Goal: Task Accomplishment & Management: Manage account settings

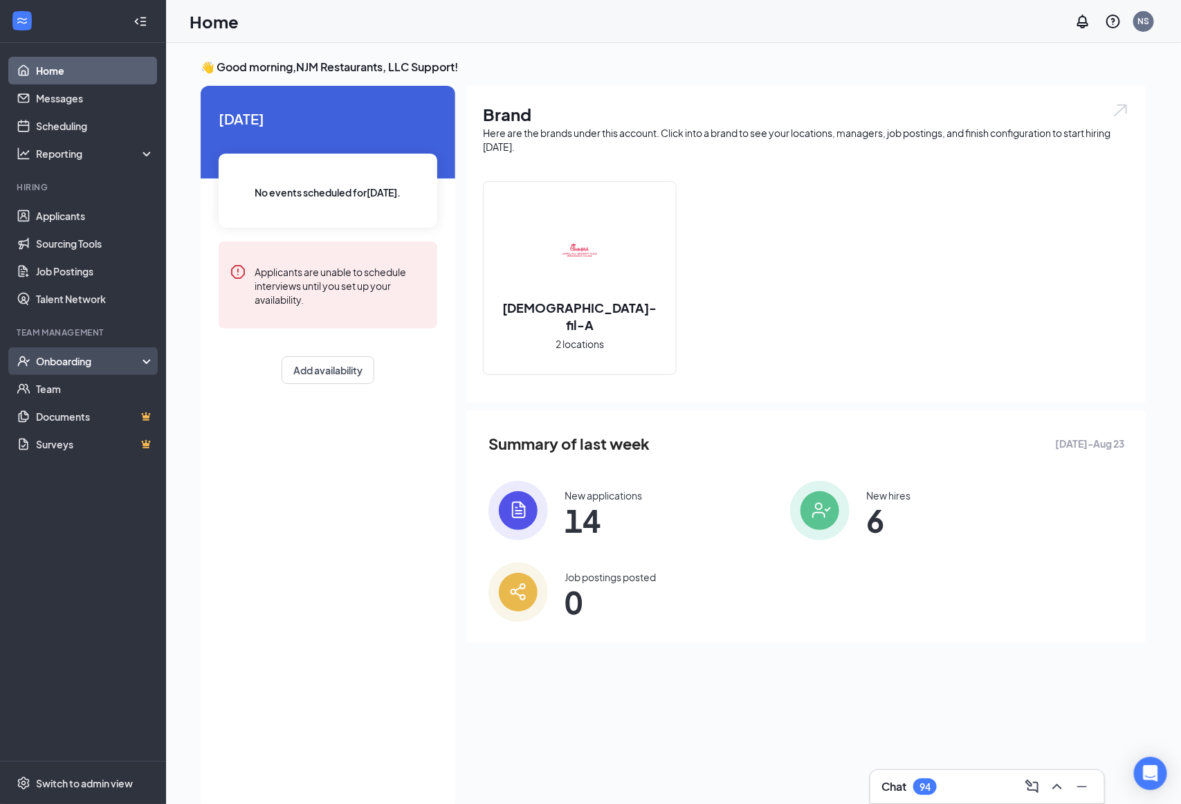
click at [81, 360] on div "Onboarding" at bounding box center [89, 361] width 107 height 14
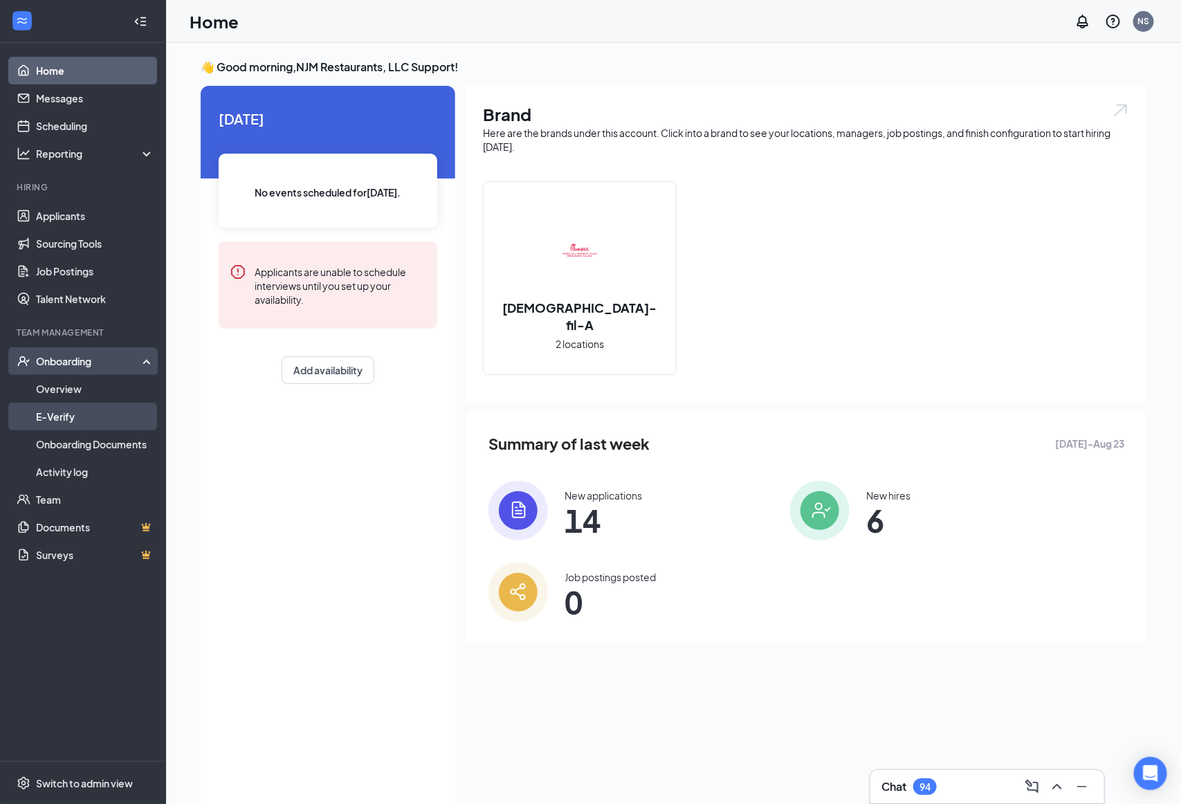
click at [91, 414] on link "E-Verify" at bounding box center [95, 417] width 118 height 28
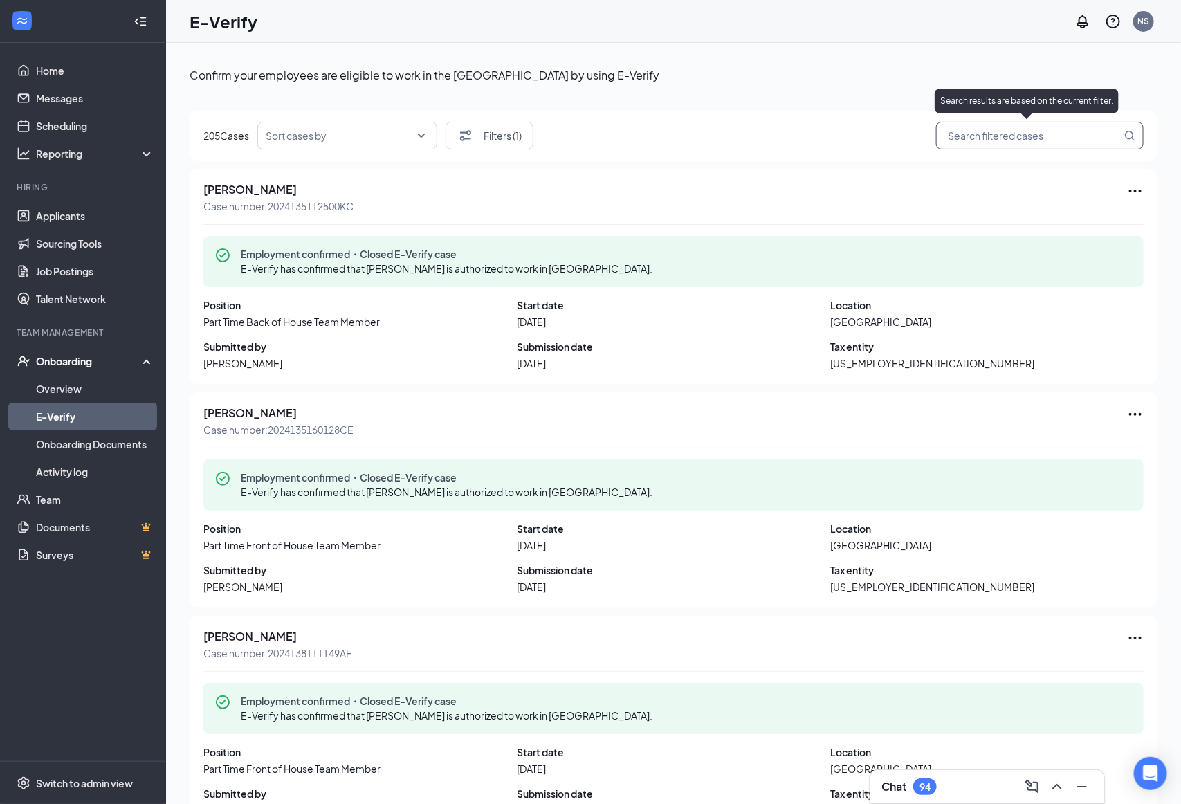
click at [1021, 140] on input "search" at bounding box center [1032, 135] width 177 height 17
click at [997, 115] on div "Search results are based on the current filter." at bounding box center [1026, 104] width 184 height 30
click at [992, 131] on input "search" at bounding box center [1032, 135] width 177 height 17
click at [986, 136] on input "Muniz" at bounding box center [1032, 135] width 177 height 17
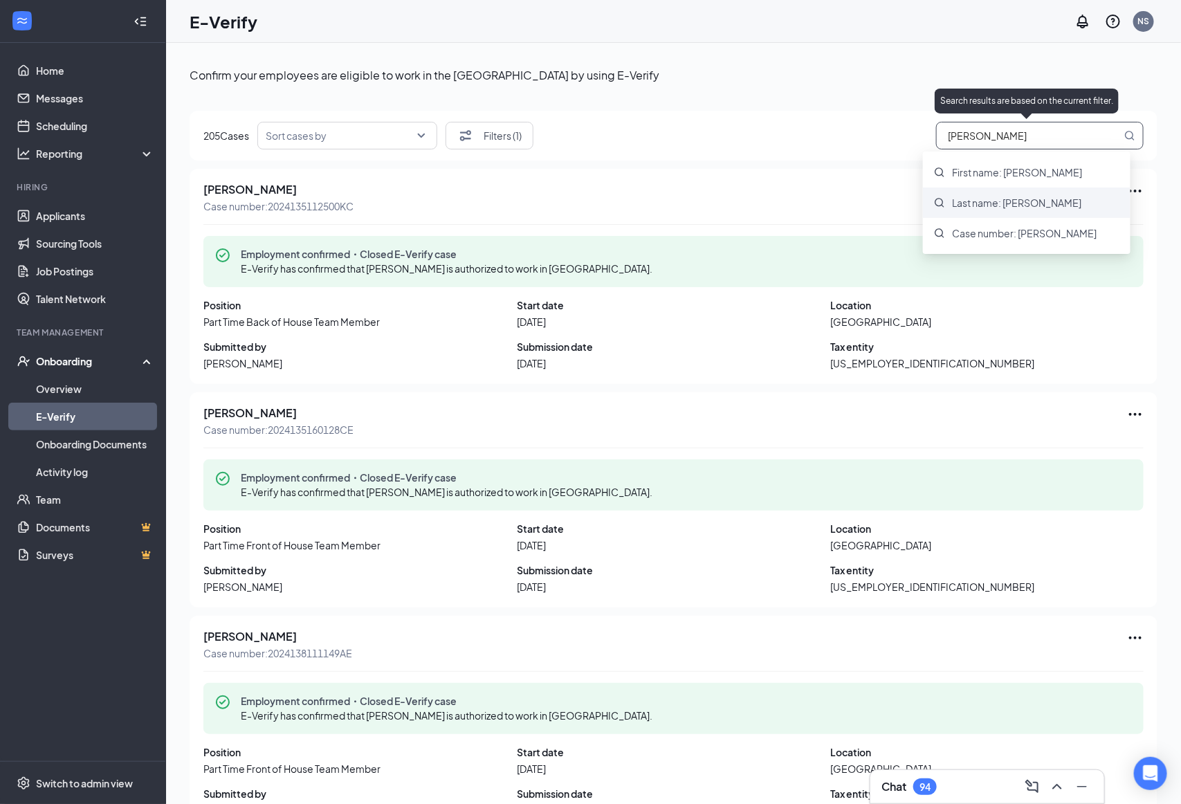
click at [1028, 210] on div "Last name: Muniz" at bounding box center [1026, 202] width 207 height 30
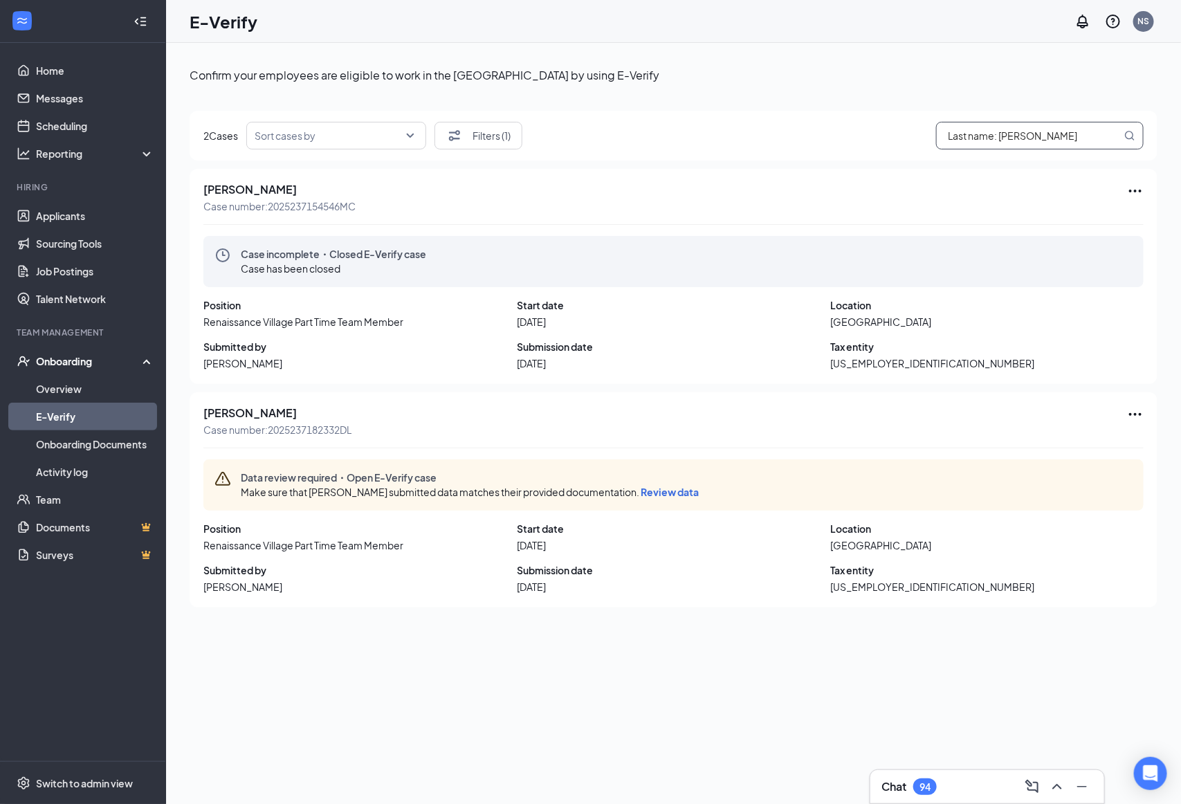
type input "Last name: Muniz"
click at [661, 490] on span "Review data" at bounding box center [669, 491] width 58 height 12
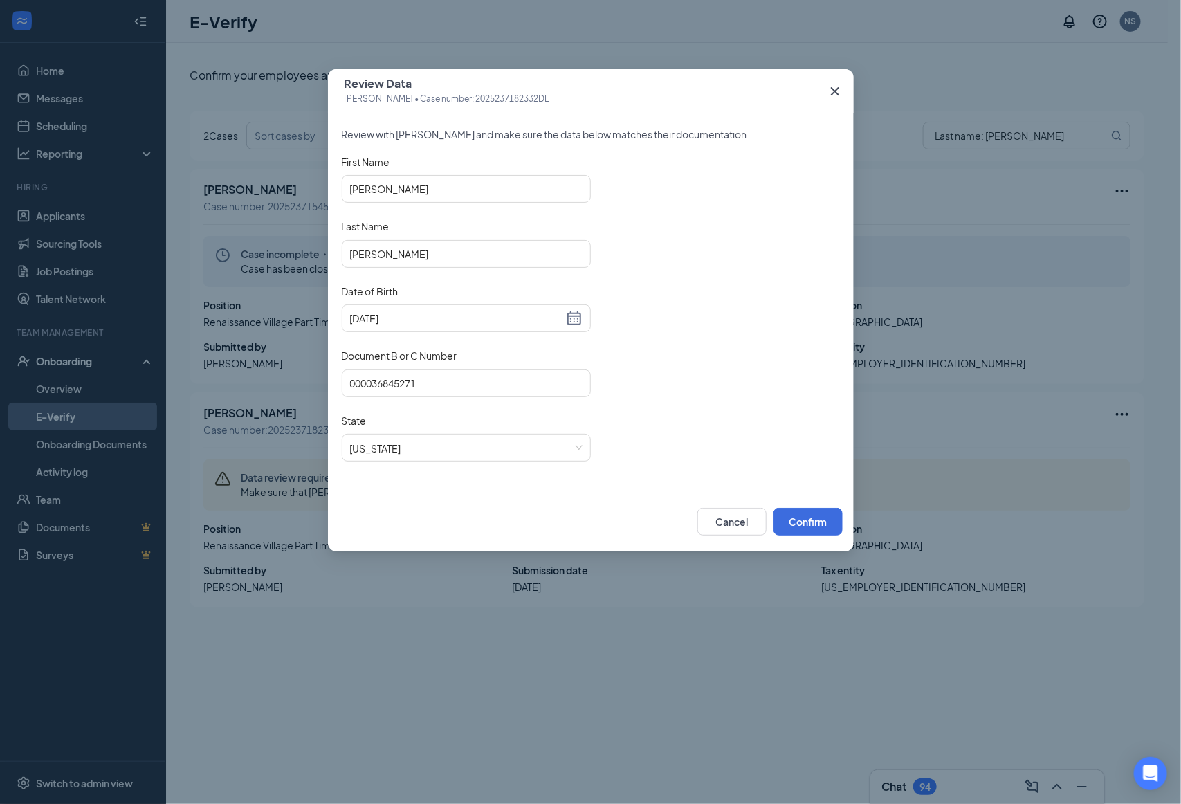
click at [842, 88] on icon "Cross" at bounding box center [834, 91] width 17 height 17
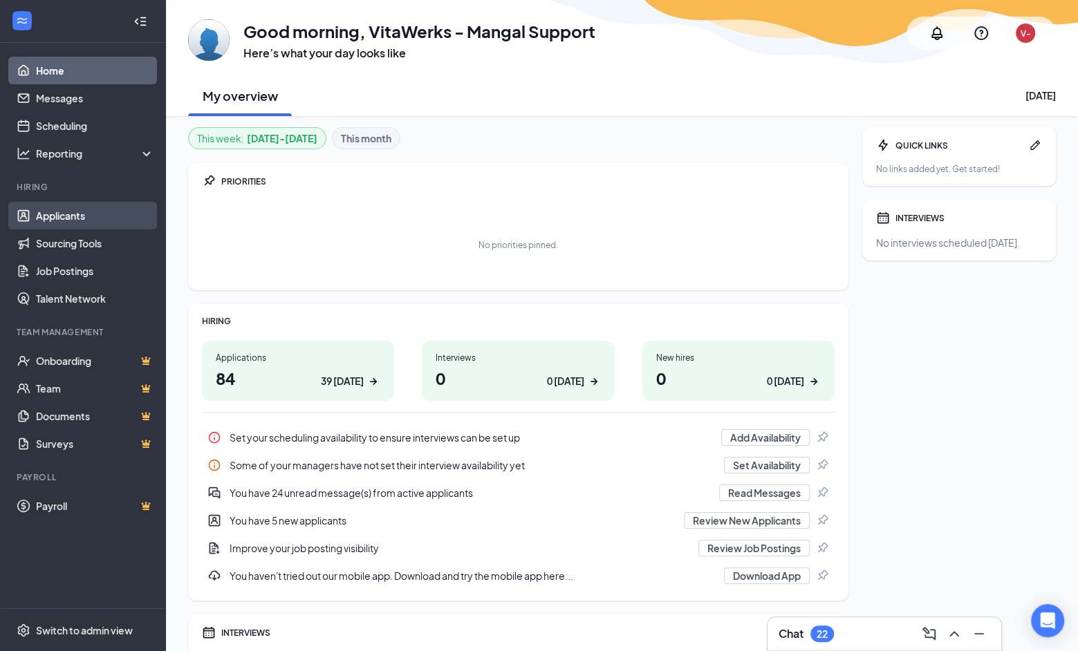
click at [93, 210] on link "Applicants" at bounding box center [95, 216] width 118 height 28
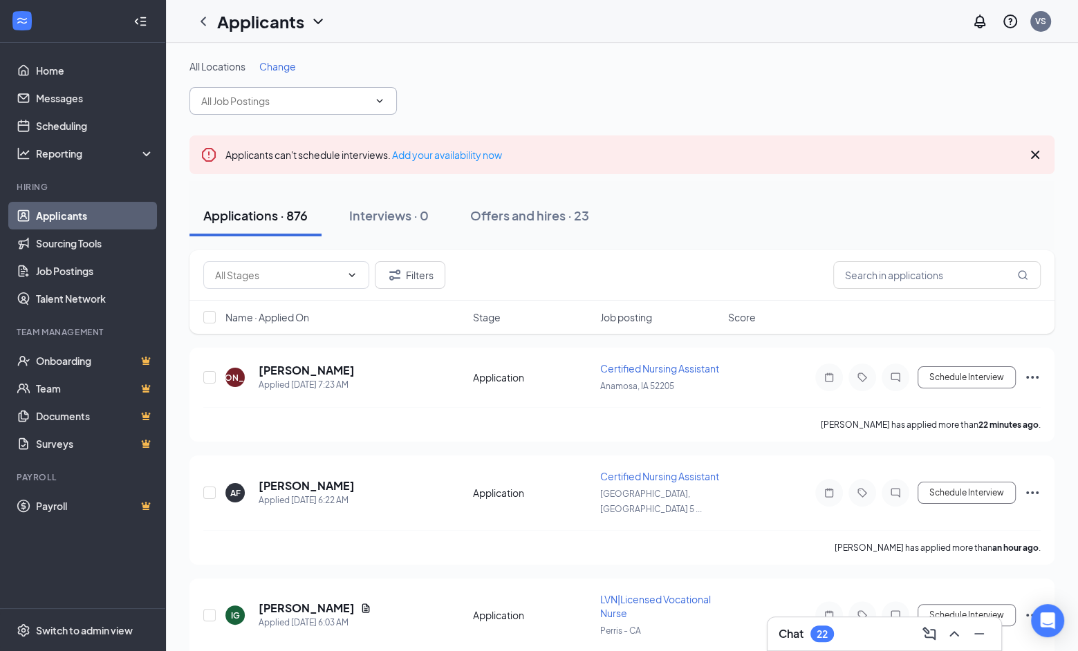
click at [296, 98] on input "text" at bounding box center [284, 100] width 167 height 15
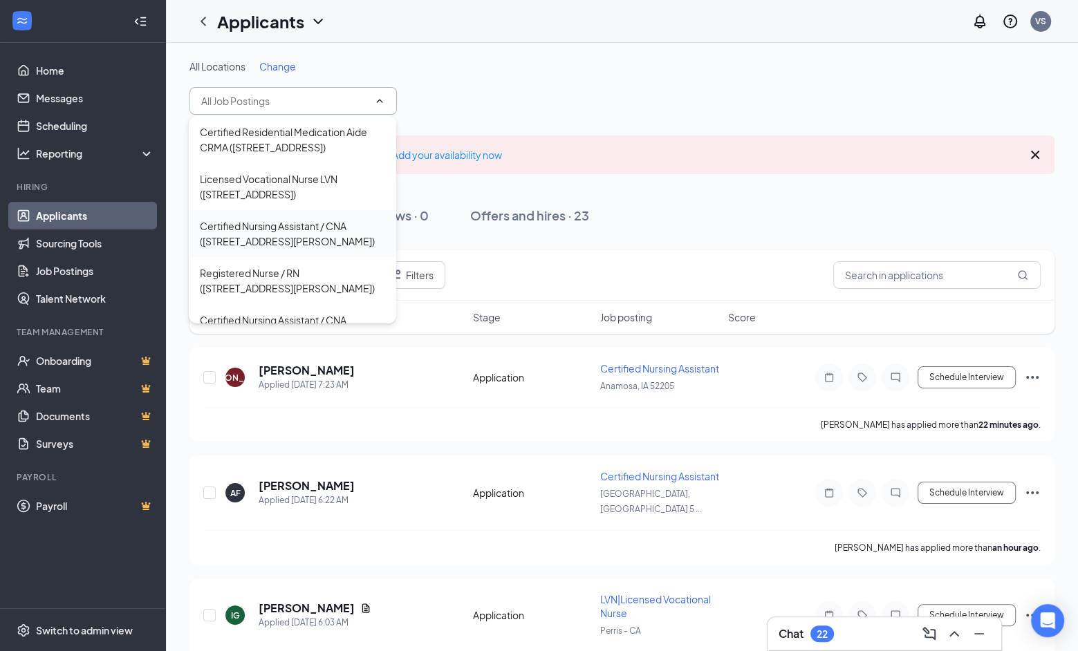
click at [327, 249] on div "Certified Nursing Assistant / CNA ([STREET_ADDRESS][PERSON_NAME])" at bounding box center [292, 234] width 185 height 30
type input "Certified Nursing Assistant / CNA ([STREET_ADDRESS][PERSON_NAME])"
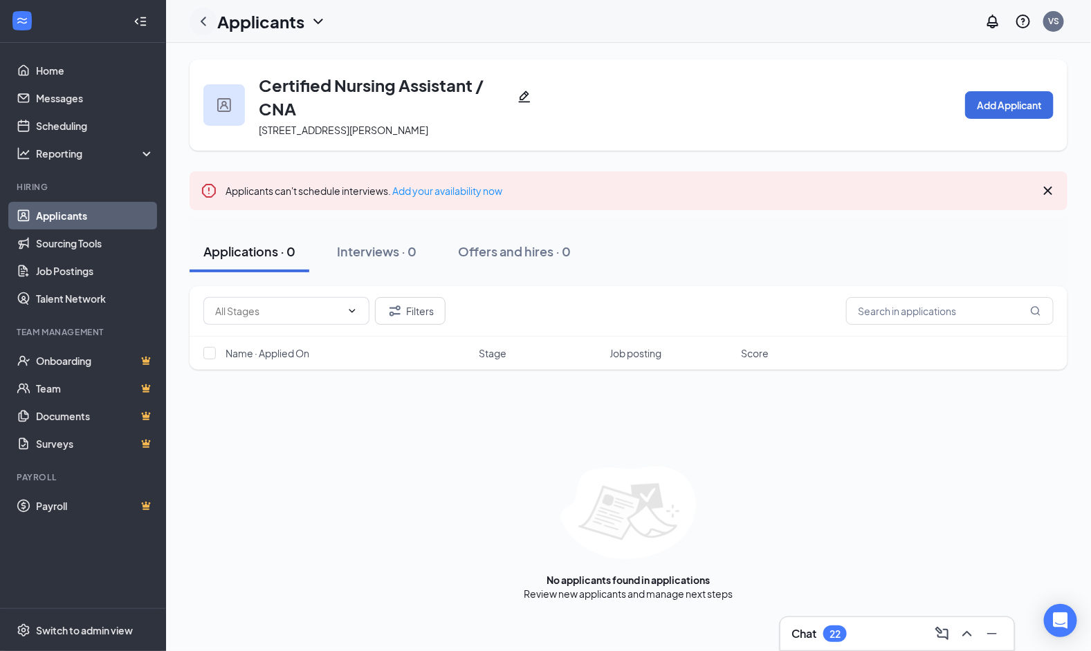
click at [206, 23] on icon "ChevronLeft" at bounding box center [203, 21] width 17 height 17
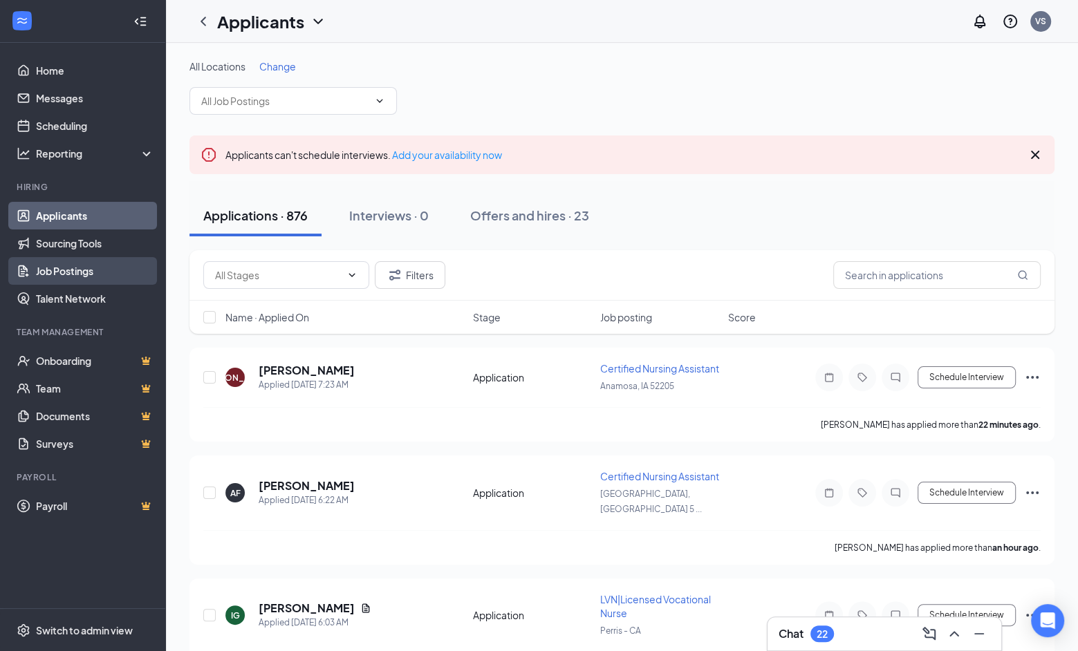
click at [99, 269] on link "Job Postings" at bounding box center [95, 271] width 118 height 28
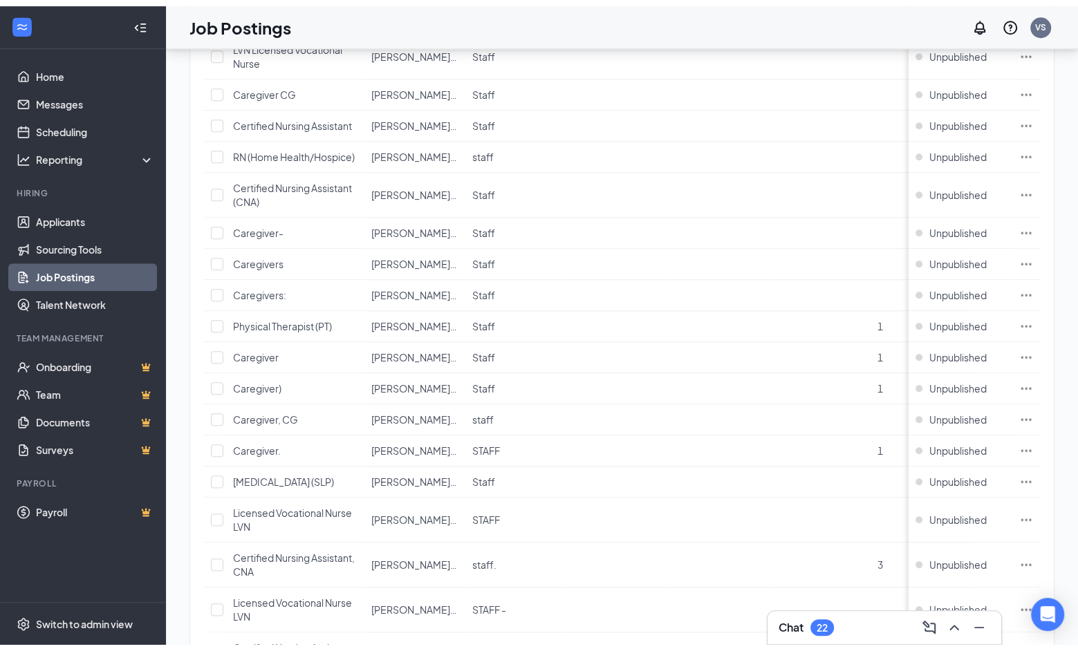
scroll to position [766, 0]
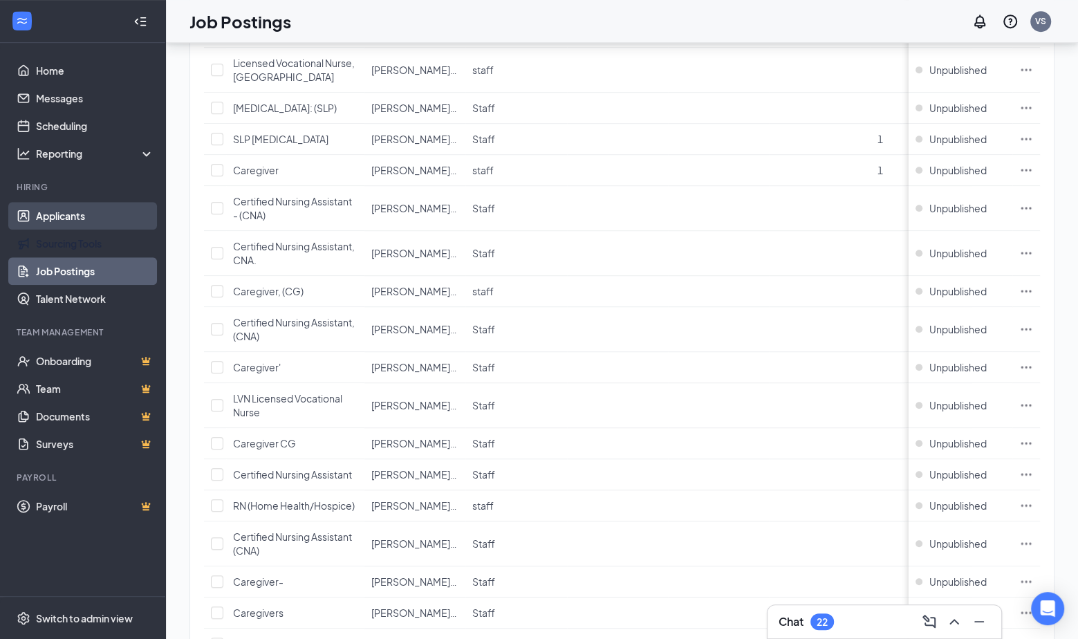
click at [66, 225] on link "Applicants" at bounding box center [95, 216] width 118 height 28
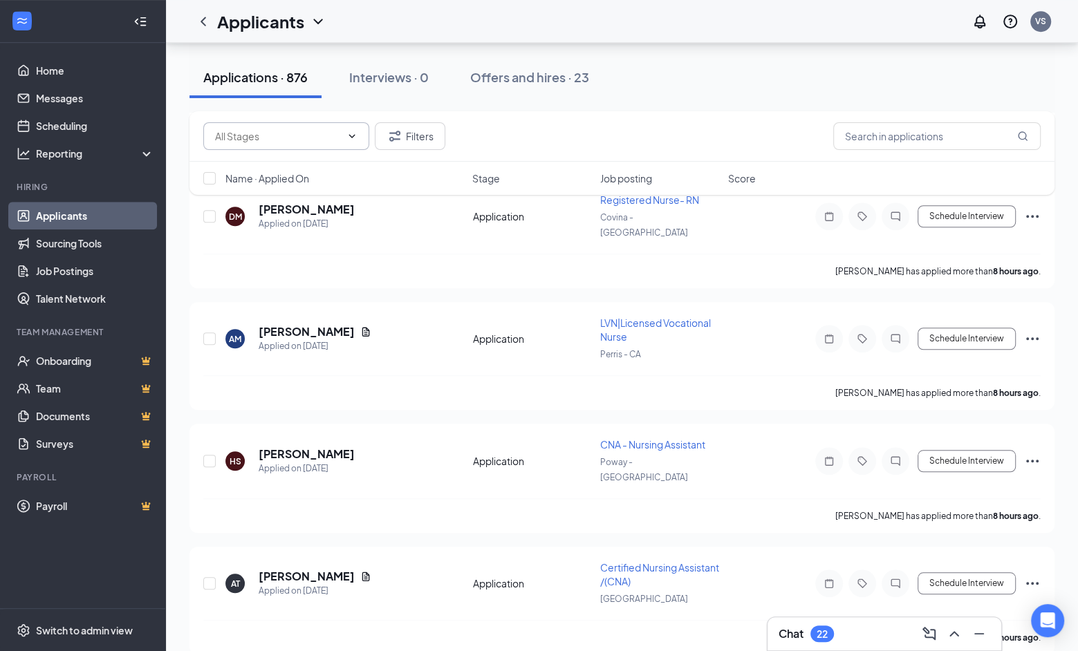
click at [280, 136] on input "text" at bounding box center [278, 136] width 126 height 15
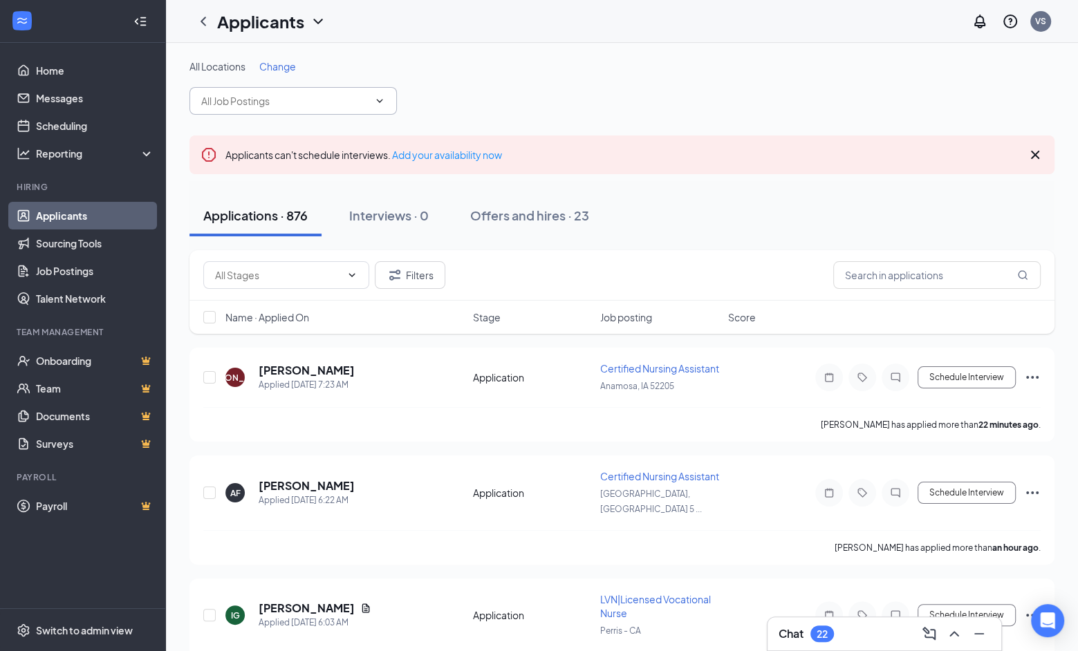
click at [305, 87] on span at bounding box center [292, 101] width 207 height 28
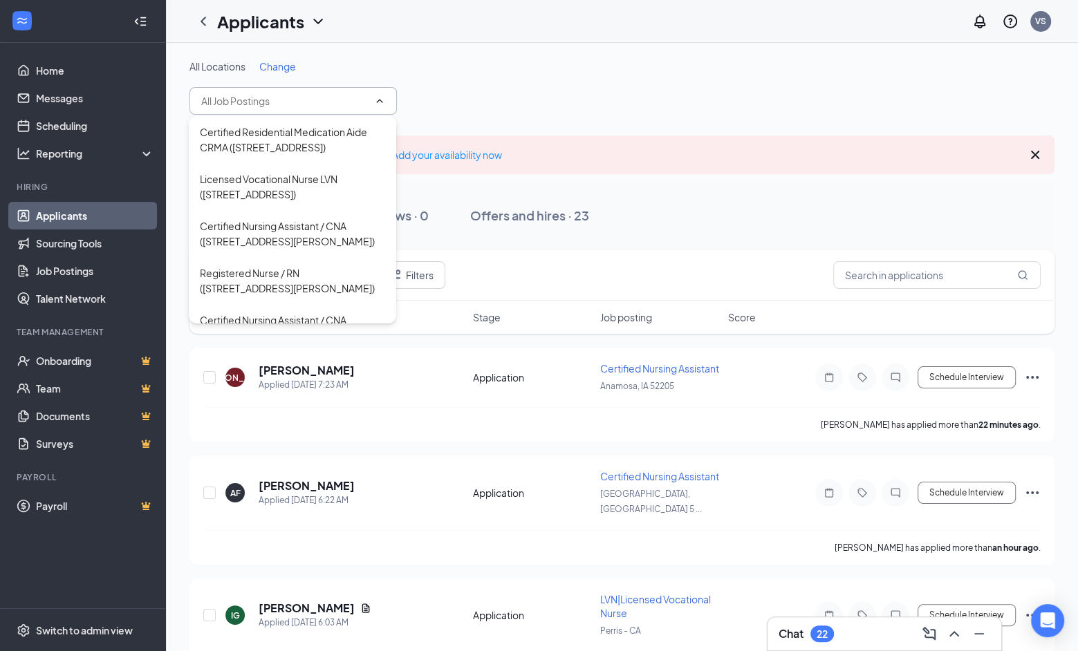
click at [304, 102] on input "text" at bounding box center [284, 100] width 167 height 15
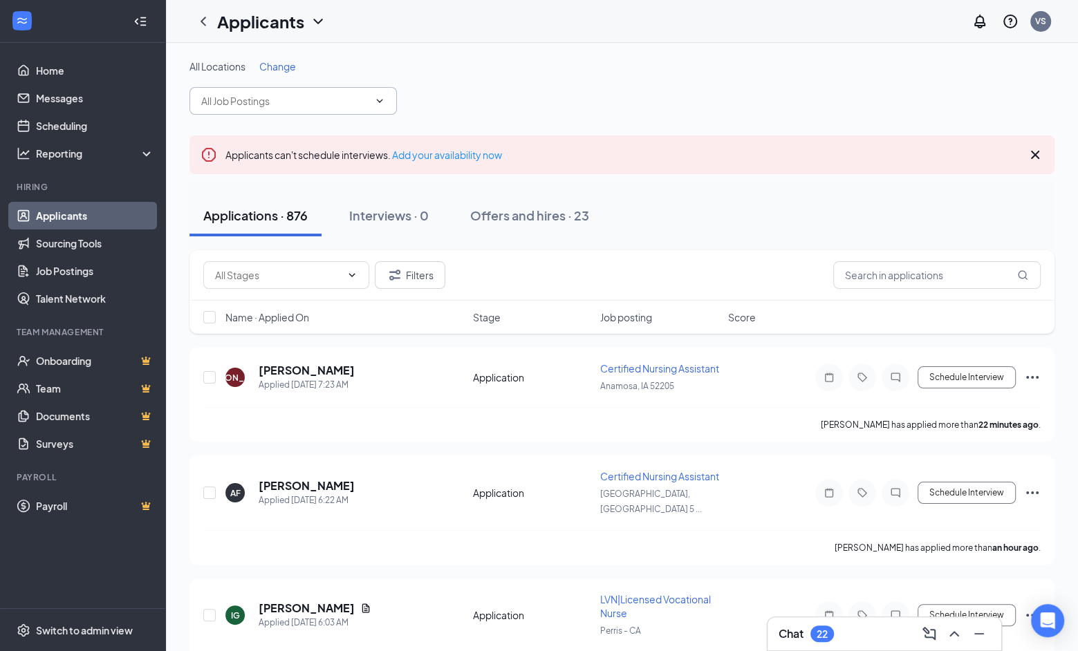
click at [286, 68] on span "Change" at bounding box center [277, 66] width 37 height 12
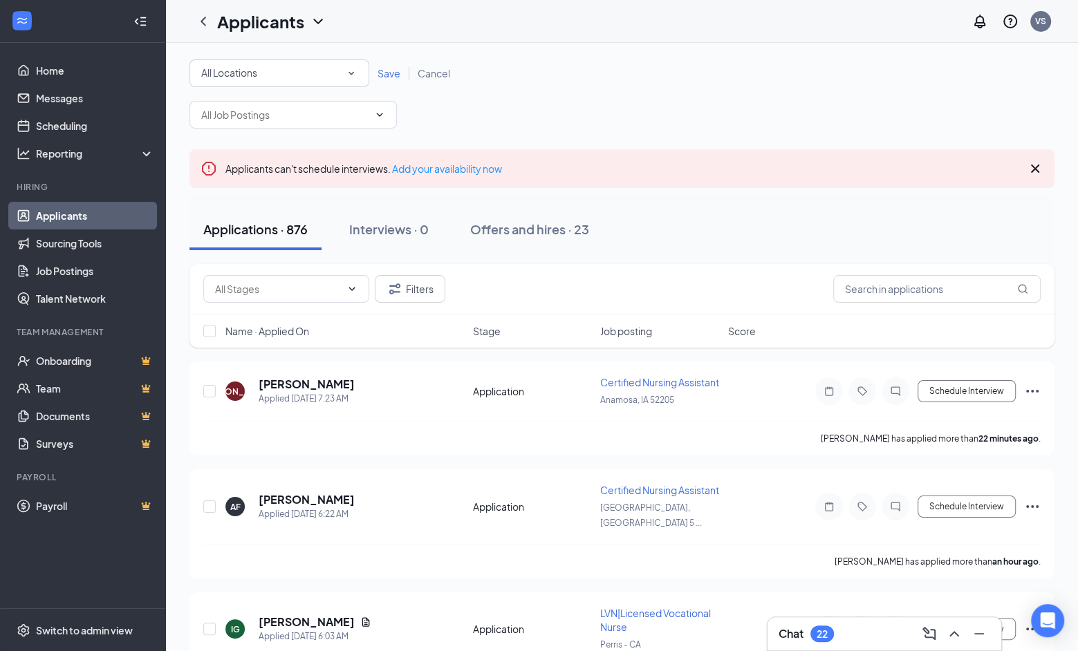
click at [334, 73] on div "All Locations" at bounding box center [279, 73] width 156 height 17
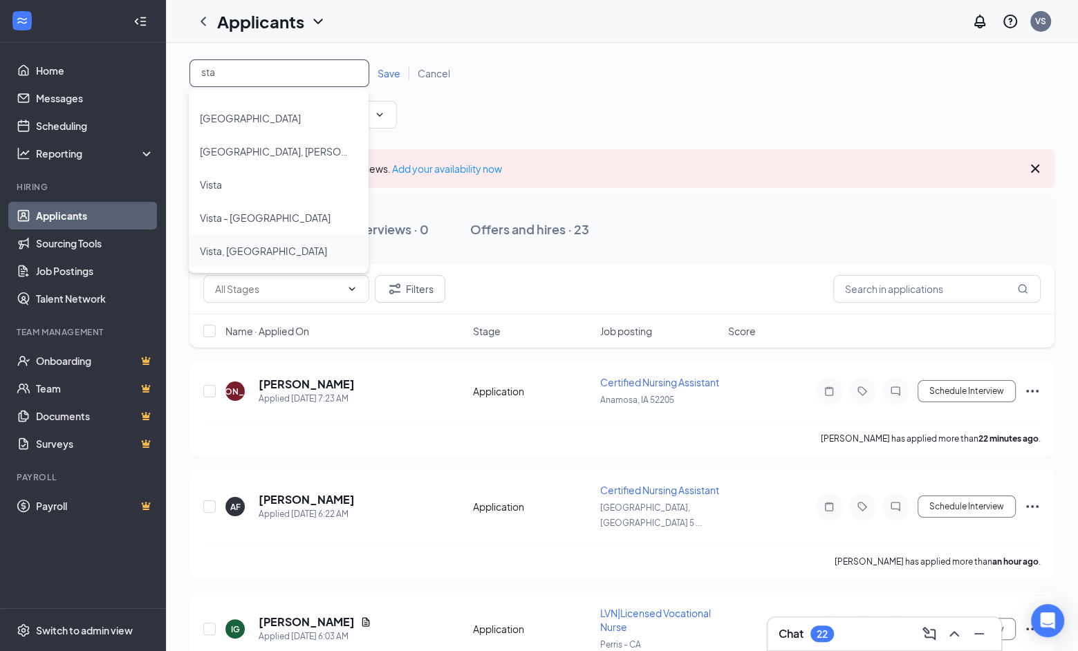
scroll to position [889, 0]
drag, startPoint x: 246, startPoint y: 71, endPoint x: 109, endPoint y: 71, distance: 136.9
type input "[PERSON_NAME]"
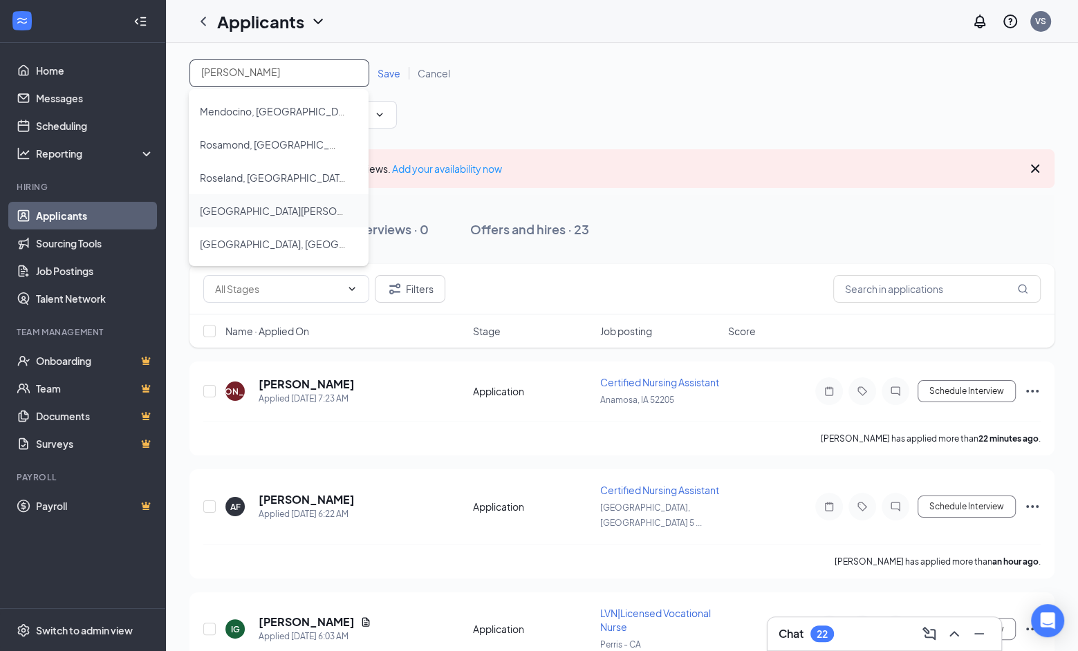
click at [281, 217] on div "[GEOGRAPHIC_DATA][PERSON_NAME] - [GEOGRAPHIC_DATA]" at bounding box center [279, 211] width 158 height 17
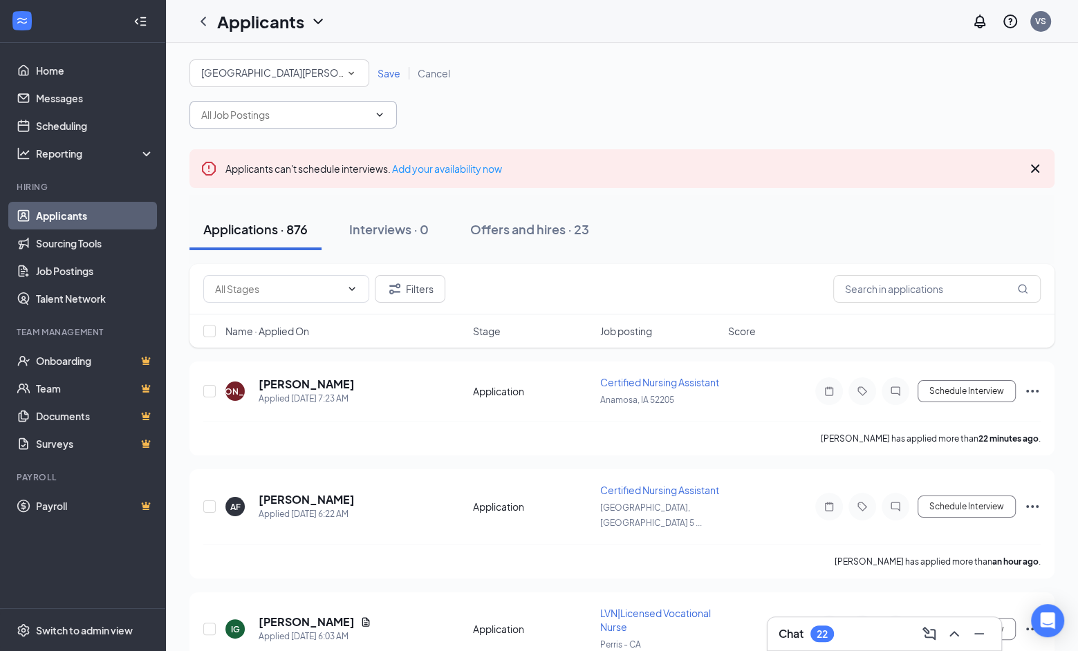
click at [325, 115] on input "text" at bounding box center [284, 114] width 167 height 15
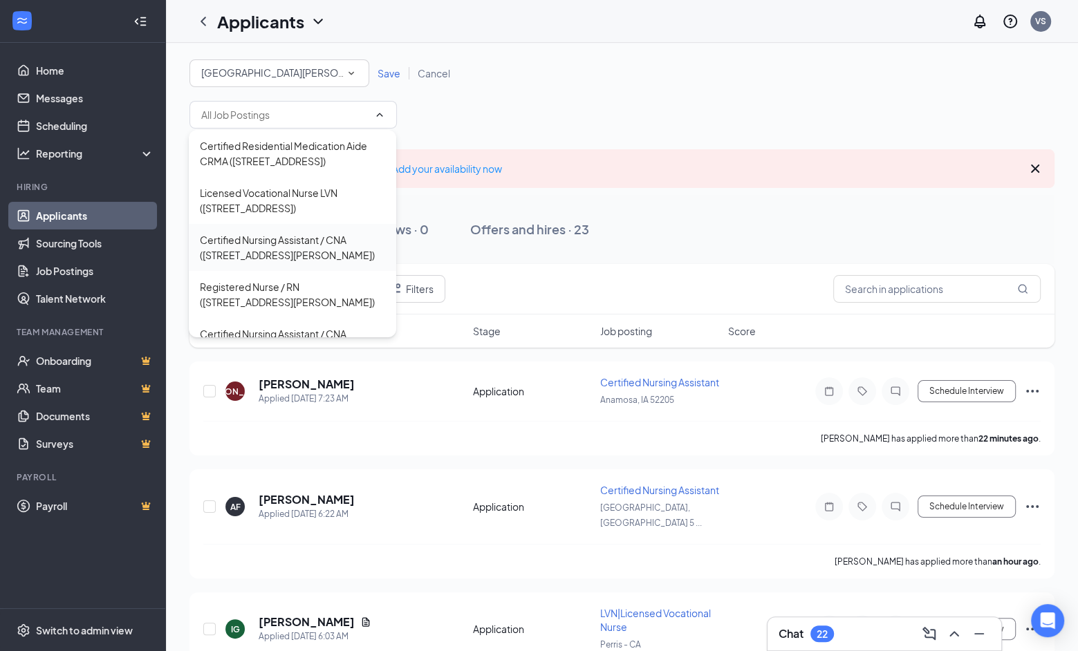
click at [329, 263] on div "Certified Nursing Assistant / CNA ([STREET_ADDRESS][PERSON_NAME])" at bounding box center [292, 247] width 185 height 30
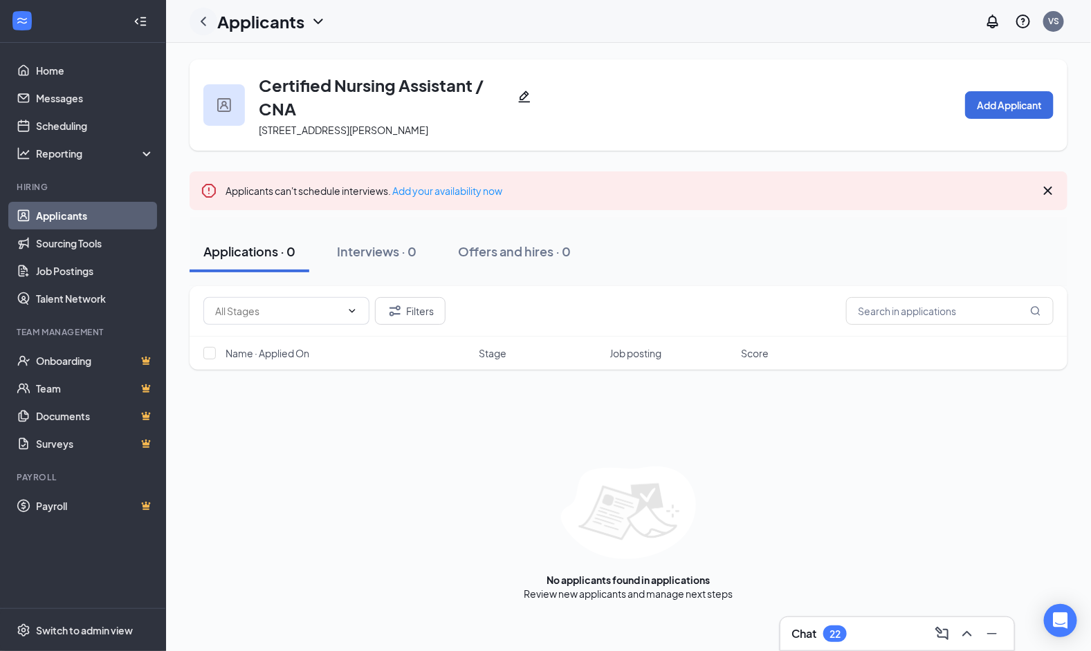
click at [202, 17] on icon "ChevronLeft" at bounding box center [203, 21] width 17 height 17
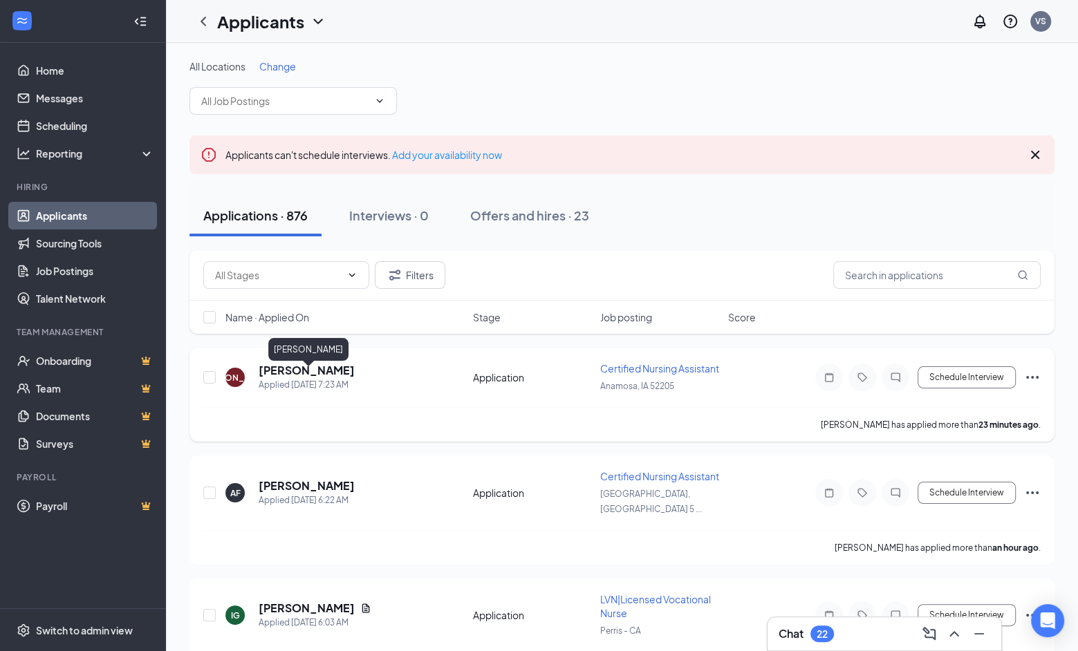
click at [315, 369] on h5 "[PERSON_NAME]" at bounding box center [307, 370] width 96 height 15
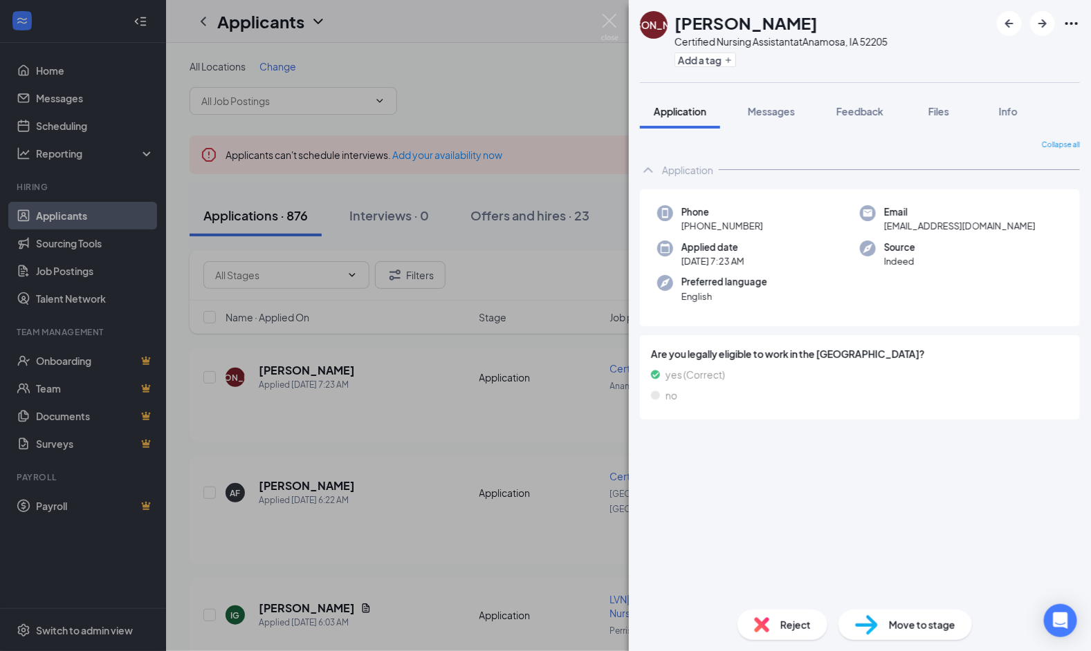
click at [380, 439] on div "[PERSON_NAME] Certified Nursing Assistant at [GEOGRAPHIC_DATA] Add a tag Applic…" at bounding box center [545, 325] width 1091 height 651
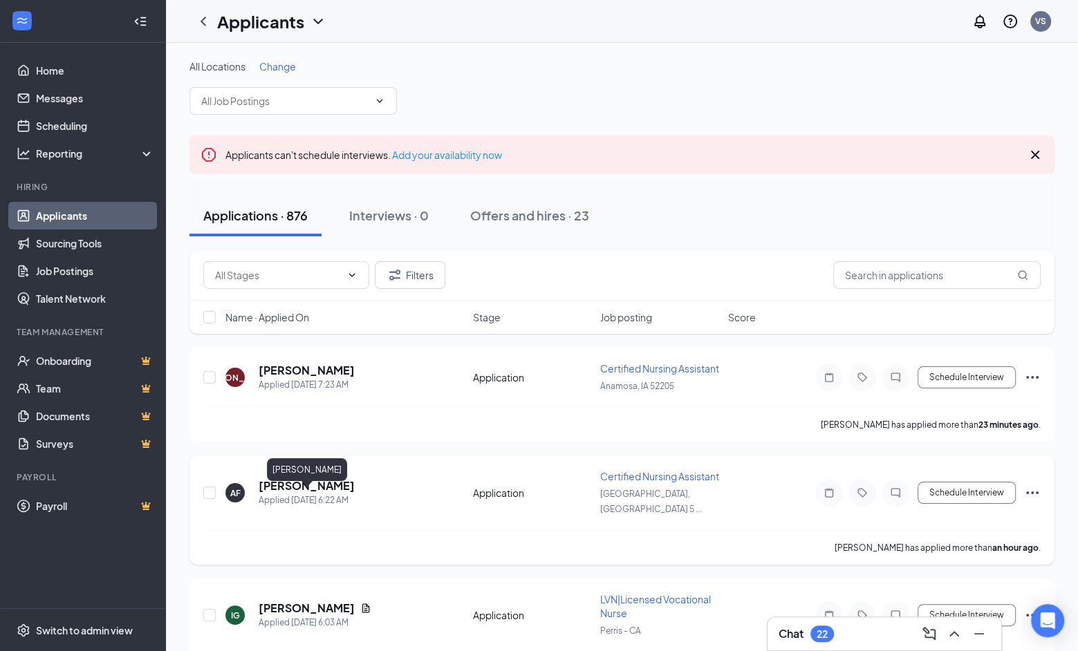
click at [297, 490] on h5 "[PERSON_NAME]" at bounding box center [307, 486] width 96 height 15
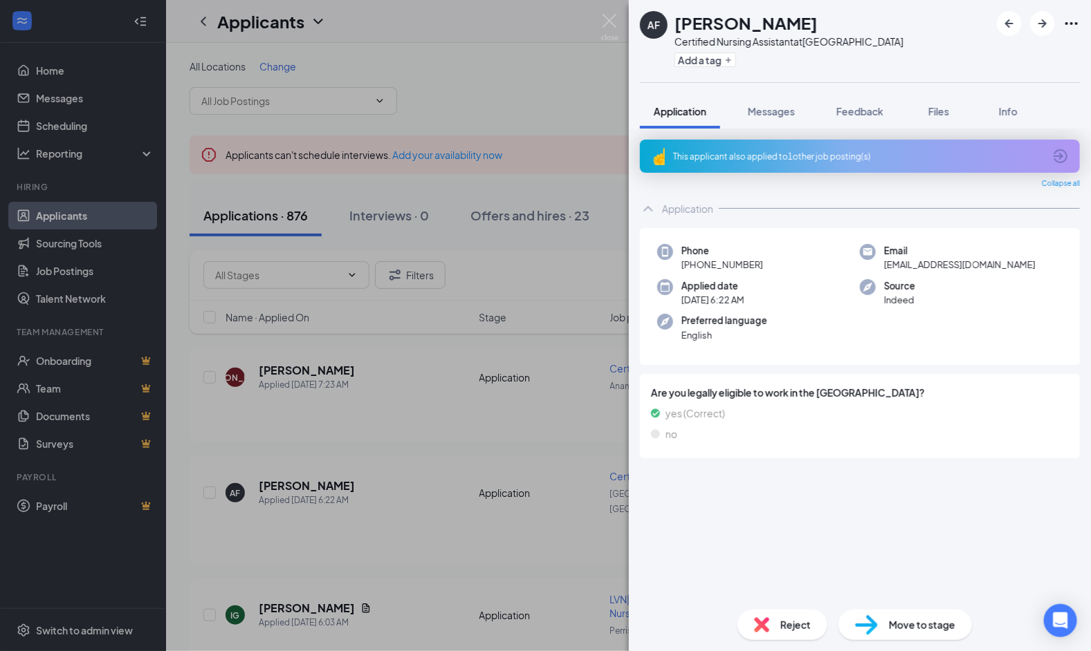
click at [521, 441] on div "AF [PERSON_NAME] Certified Nursing Assistant at [GEOGRAPHIC_DATA] Add a tag App…" at bounding box center [545, 325] width 1091 height 651
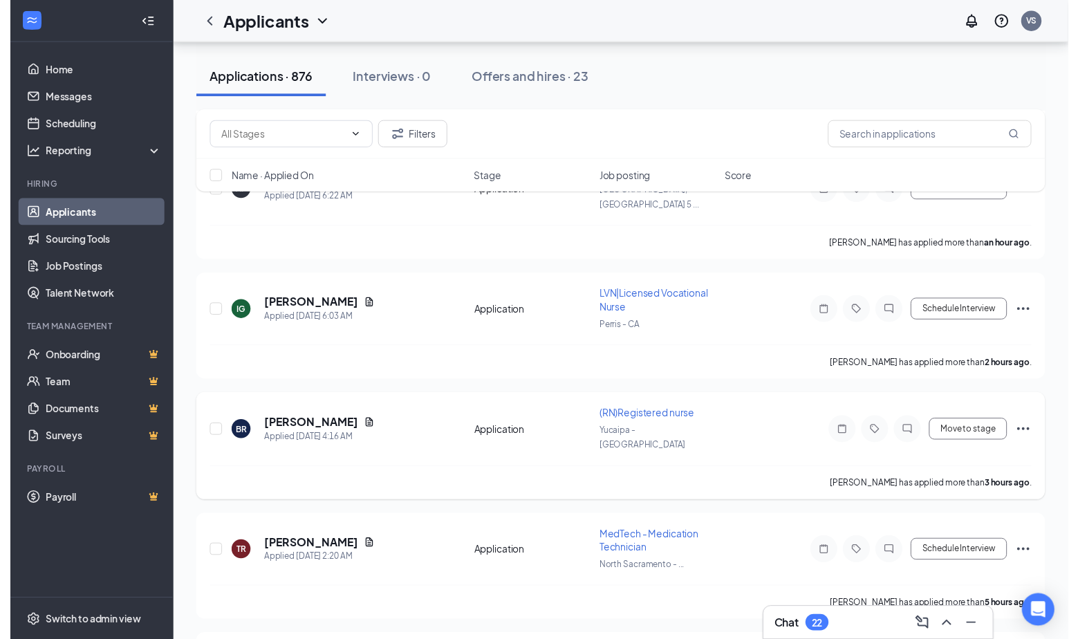
scroll to position [301, 0]
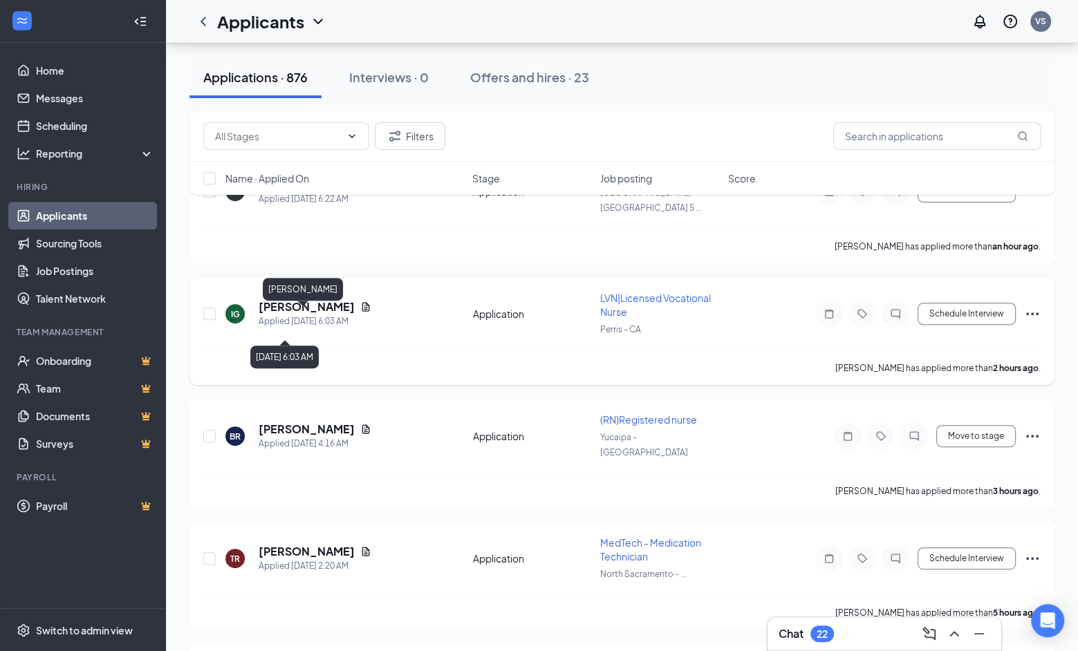
click at [319, 315] on h5 "[PERSON_NAME]" at bounding box center [307, 306] width 96 height 15
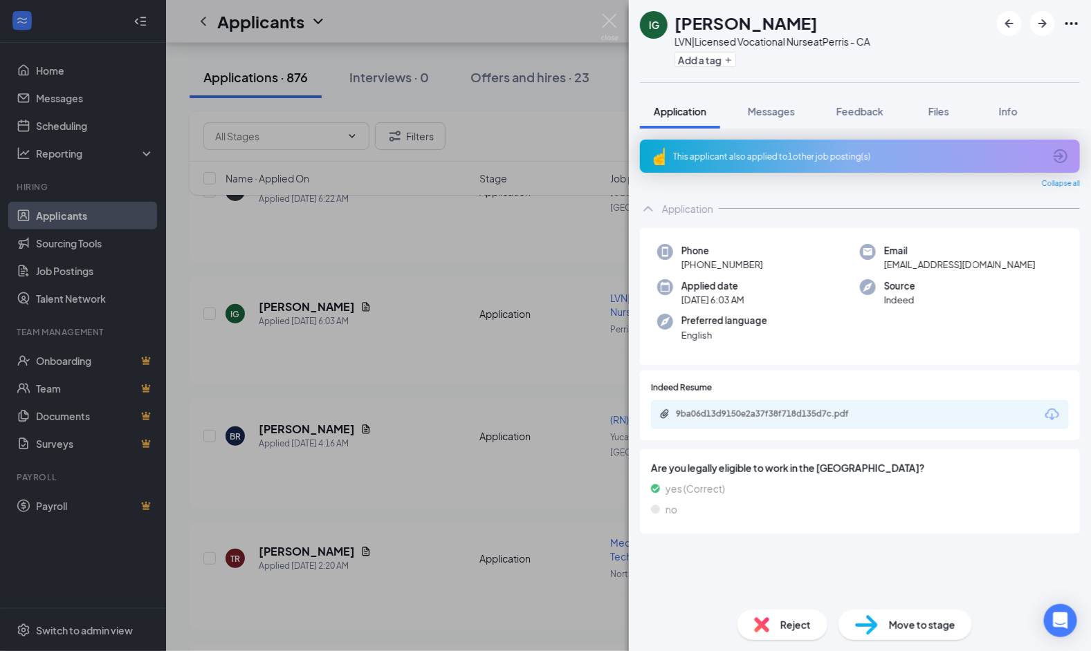
click at [406, 238] on div "IG [PERSON_NAME] LVN|Licensed Vocational Nurse at [GEOGRAPHIC_DATA] - CA Add a …" at bounding box center [545, 325] width 1091 height 651
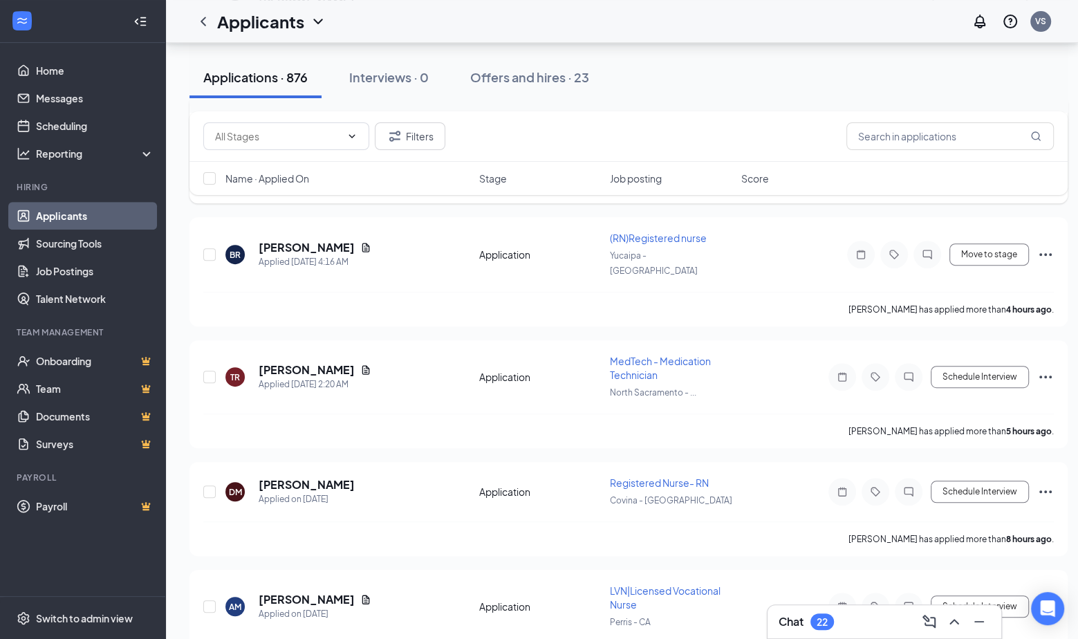
scroll to position [583, 0]
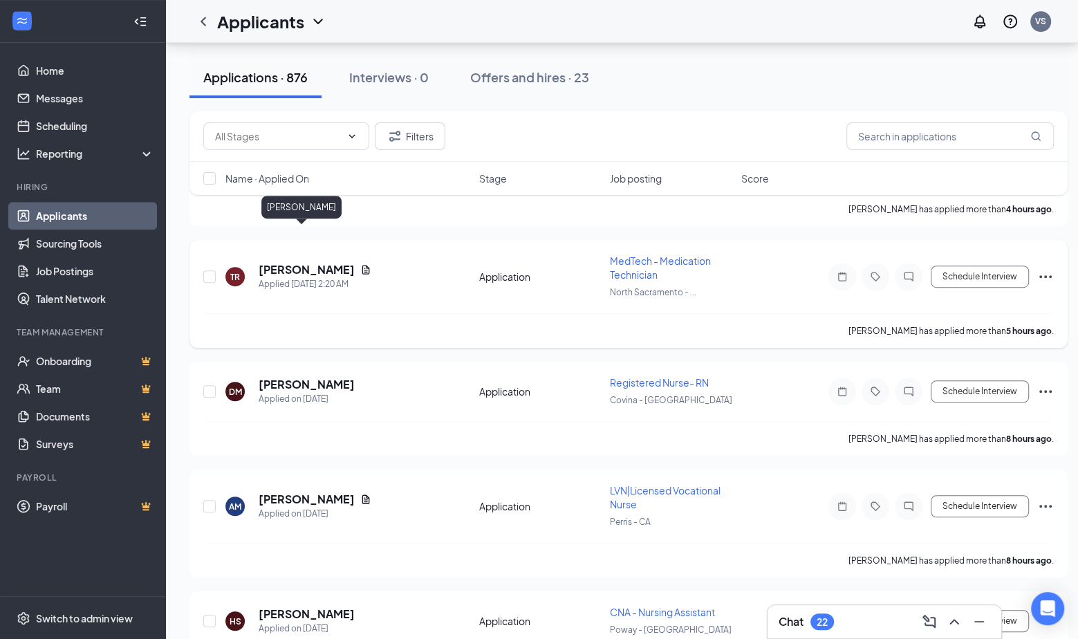
click at [301, 277] on div "Applied [DATE] 2:20 AM" at bounding box center [315, 284] width 113 height 14
click at [300, 262] on h5 "[PERSON_NAME]" at bounding box center [307, 269] width 96 height 15
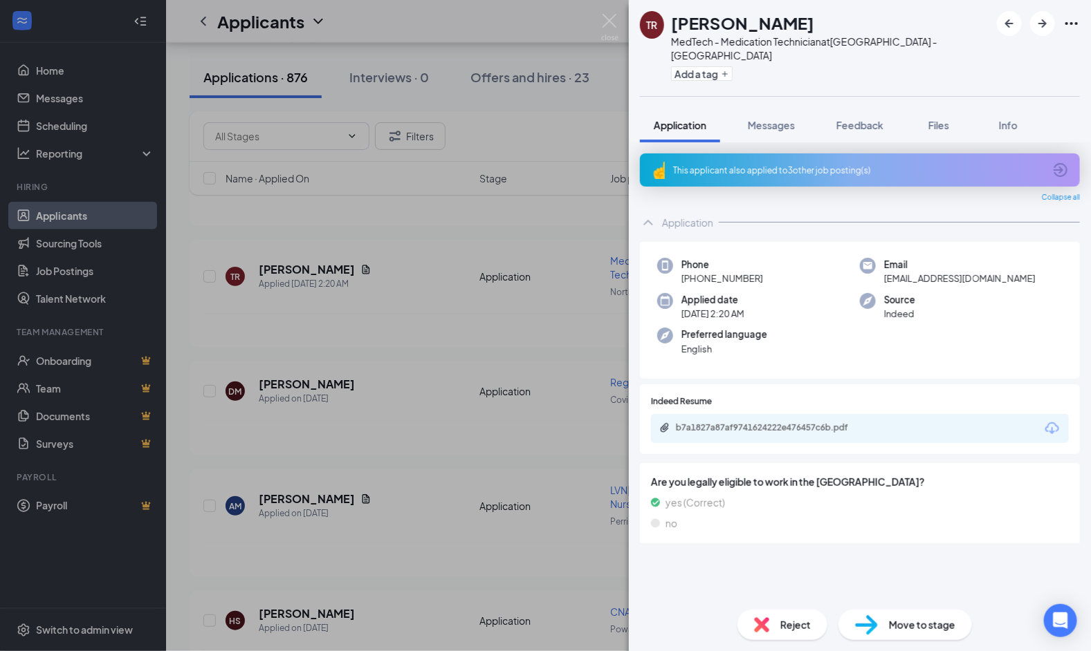
click at [480, 258] on div "TR [PERSON_NAME] MedTech - Medication Technician at [GEOGRAPHIC_DATA] - [GEOGRA…" at bounding box center [545, 325] width 1091 height 651
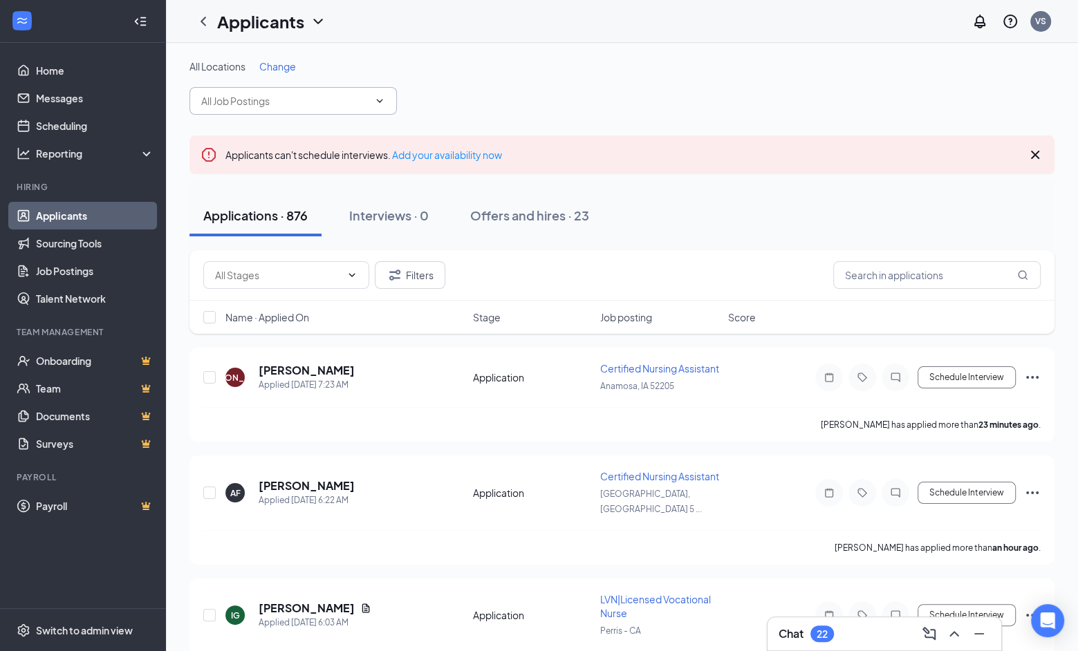
click at [247, 106] on input "text" at bounding box center [284, 100] width 167 height 15
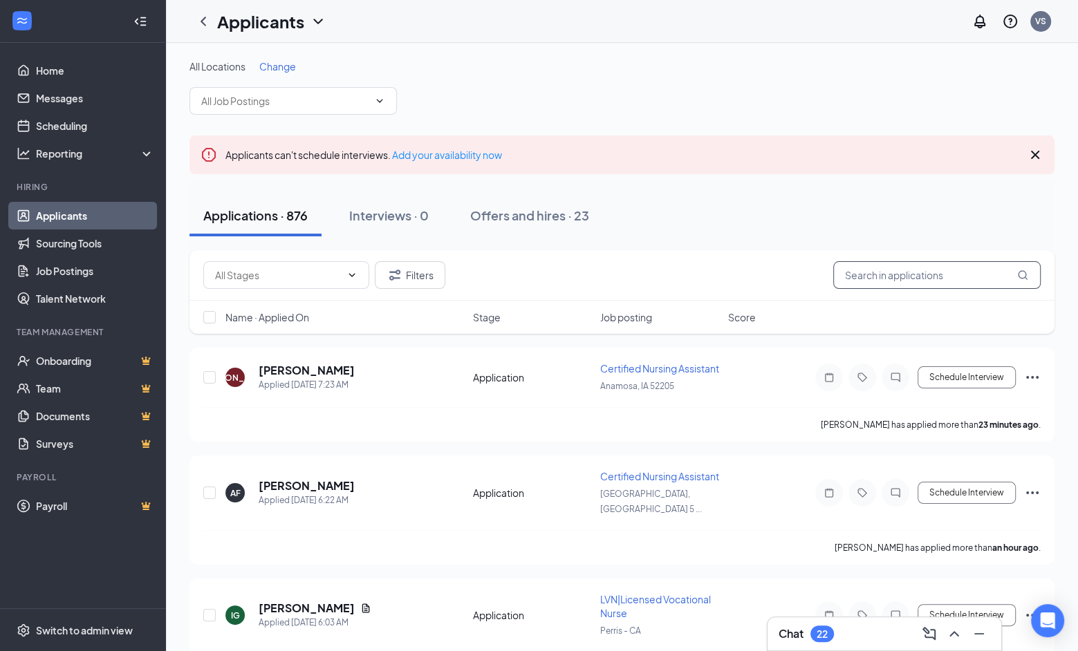
click at [906, 273] on input "text" at bounding box center [936, 275] width 207 height 28
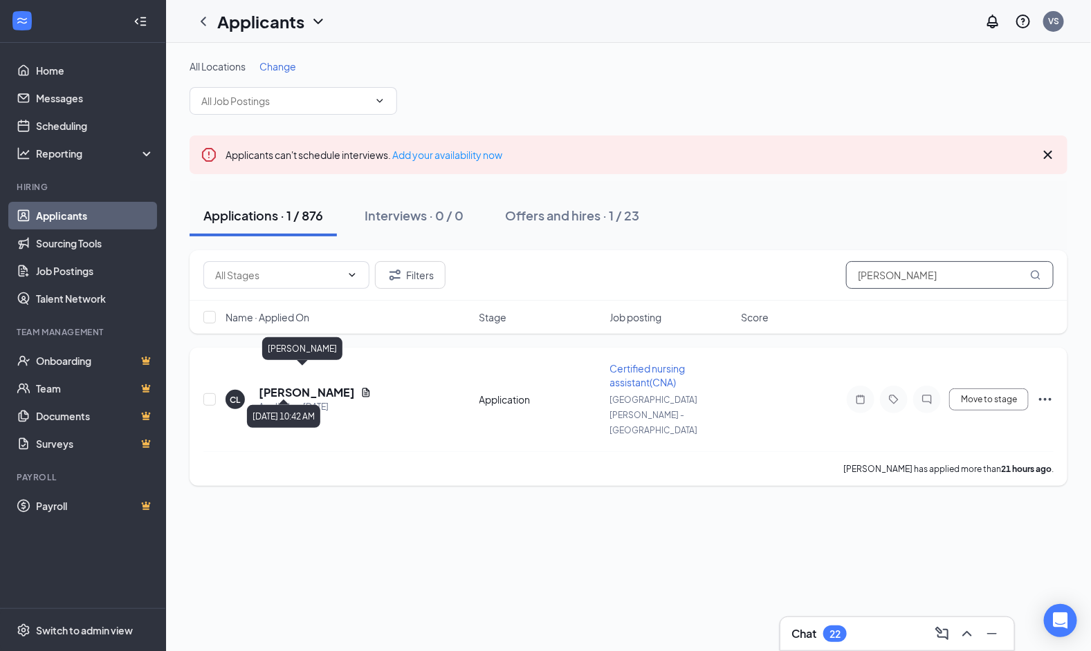
type input "[PERSON_NAME]"
click at [311, 385] on h5 "[PERSON_NAME]" at bounding box center [307, 392] width 96 height 15
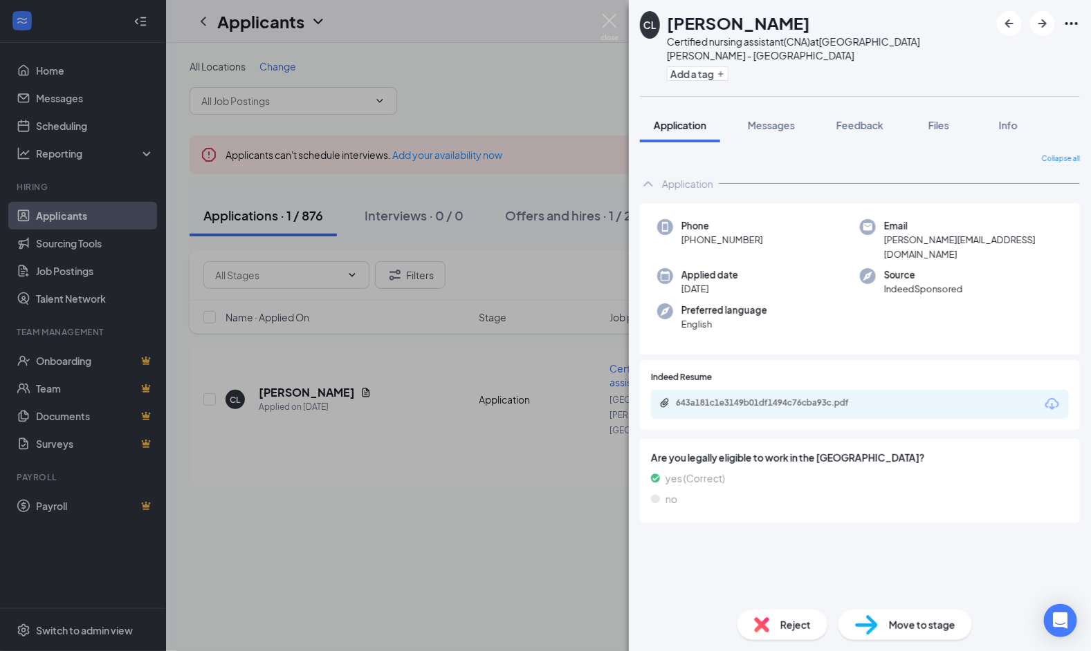
click at [315, 434] on div "CL [PERSON_NAME] Certified nursing assistant(CNA) at [GEOGRAPHIC_DATA][PERSON_N…" at bounding box center [545, 325] width 1091 height 651
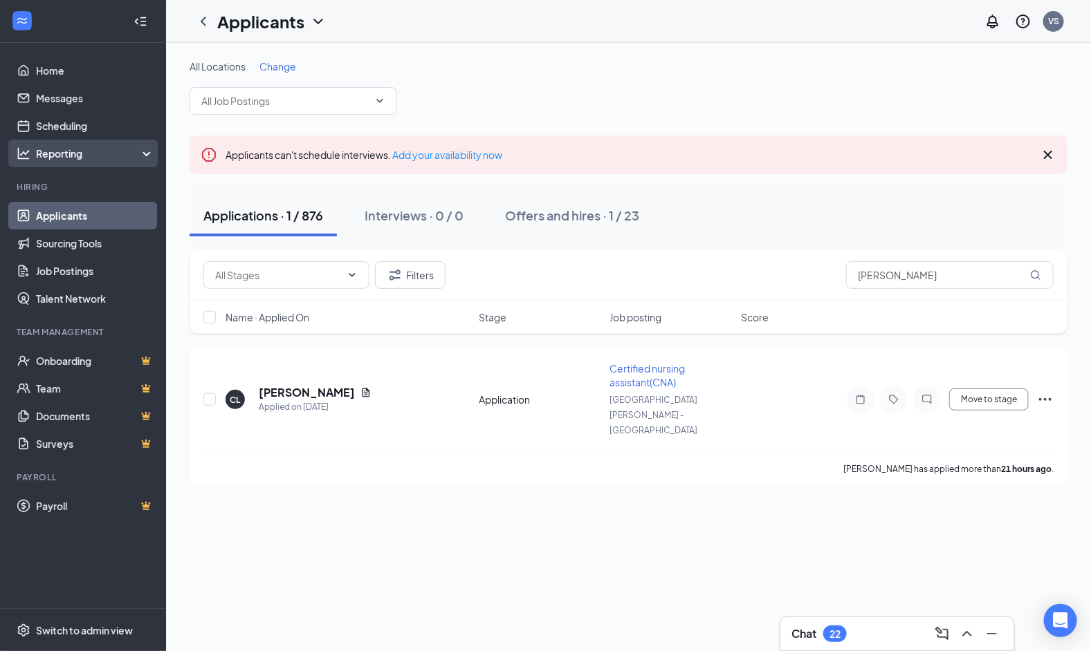
click at [78, 167] on div "Reporting" at bounding box center [83, 154] width 166 height 28
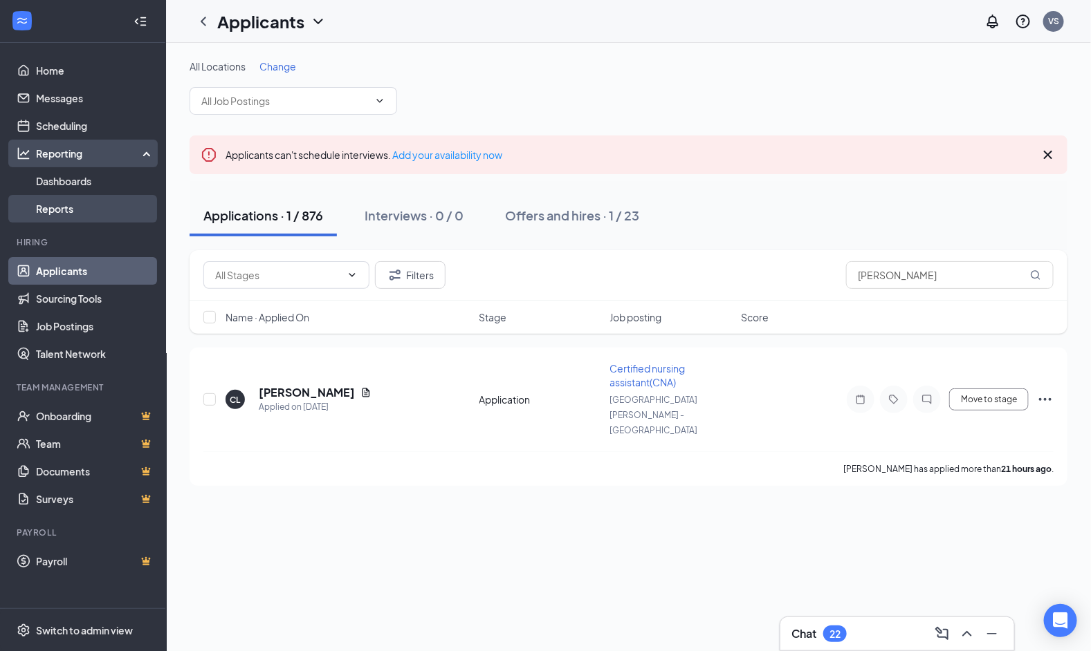
click at [77, 207] on link "Reports" at bounding box center [95, 209] width 118 height 28
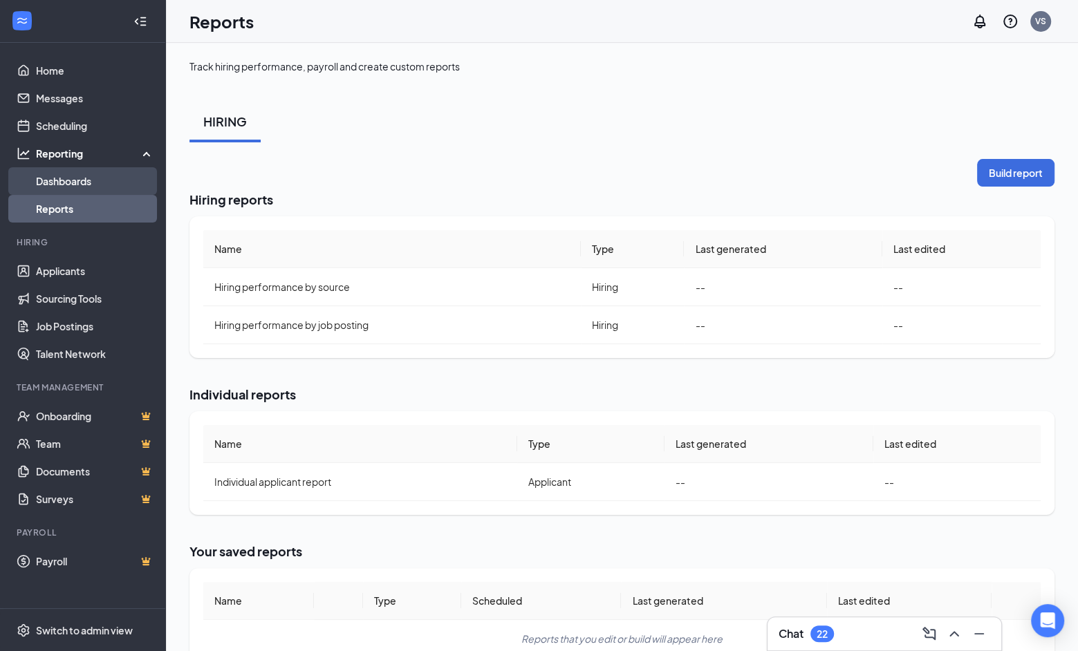
click at [122, 178] on link "Dashboards" at bounding box center [95, 181] width 118 height 28
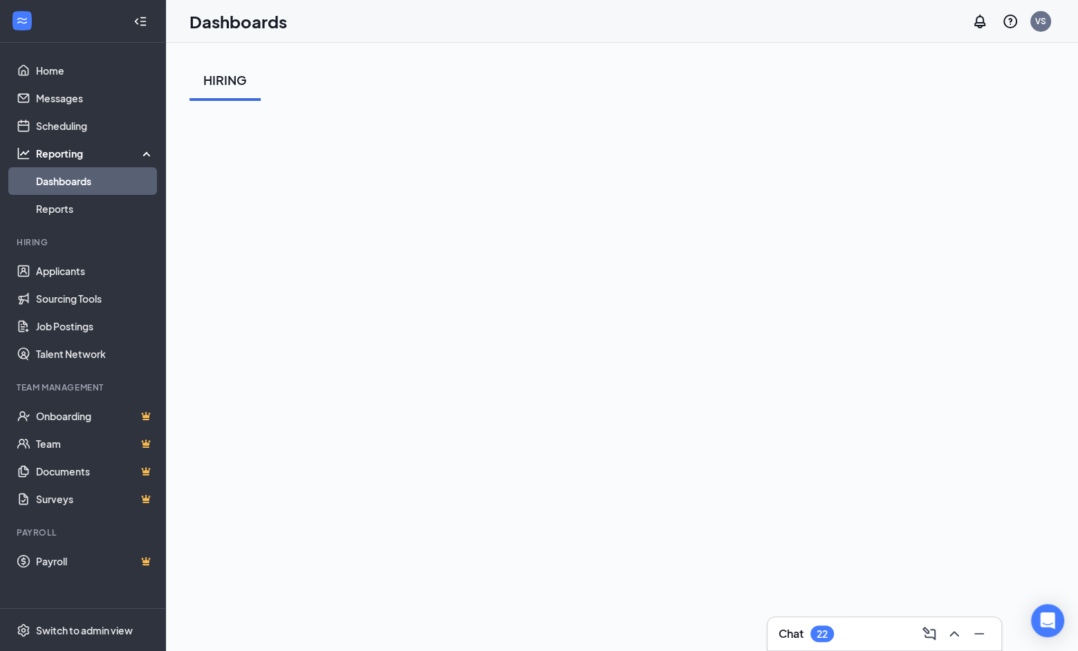
click at [594, 98] on div "HIRING" at bounding box center [621, 79] width 865 height 41
click at [712, 104] on div "HIRING" at bounding box center [621, 414] width 865 height 710
click at [113, 212] on link "Reports" at bounding box center [95, 209] width 118 height 28
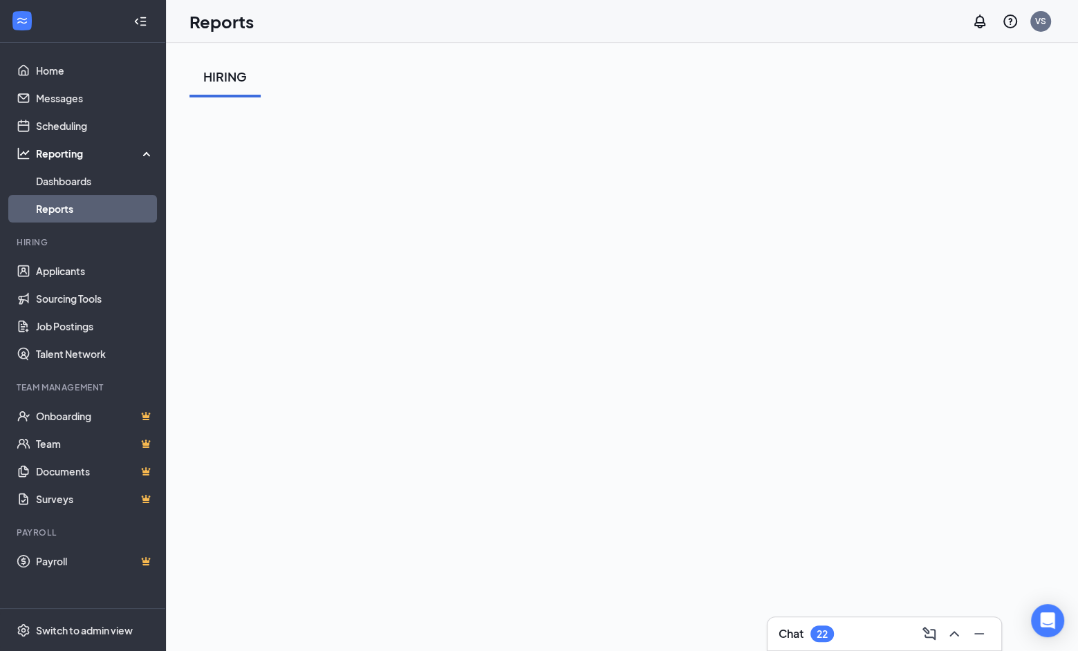
click at [113, 212] on link "Reports" at bounding box center [95, 209] width 118 height 28
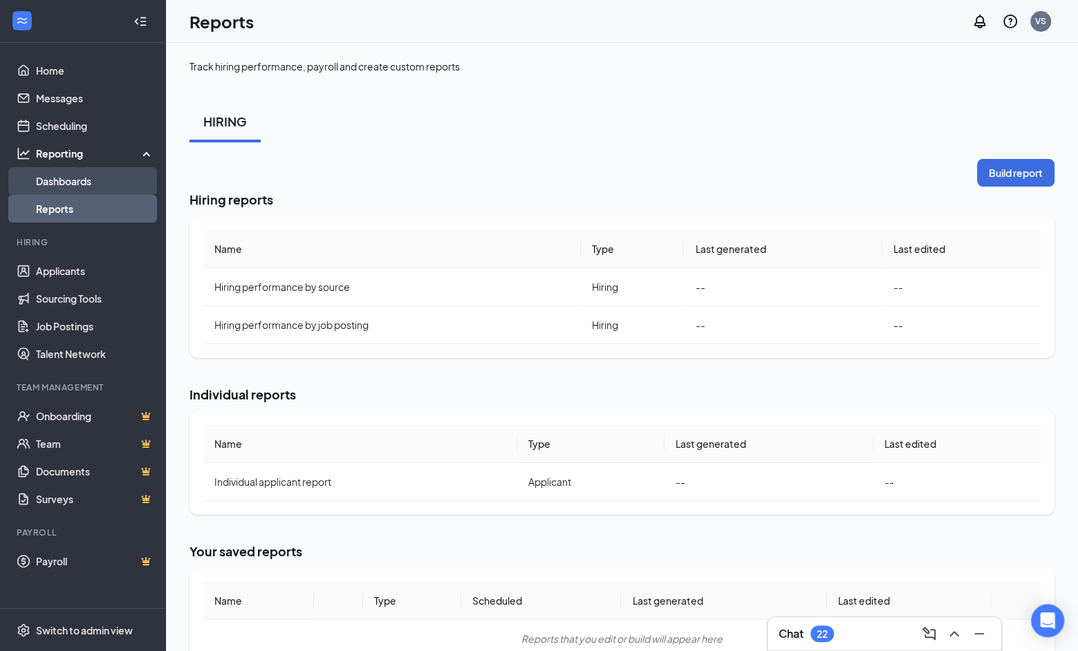
click at [111, 186] on link "Dashboards" at bounding box center [95, 181] width 118 height 28
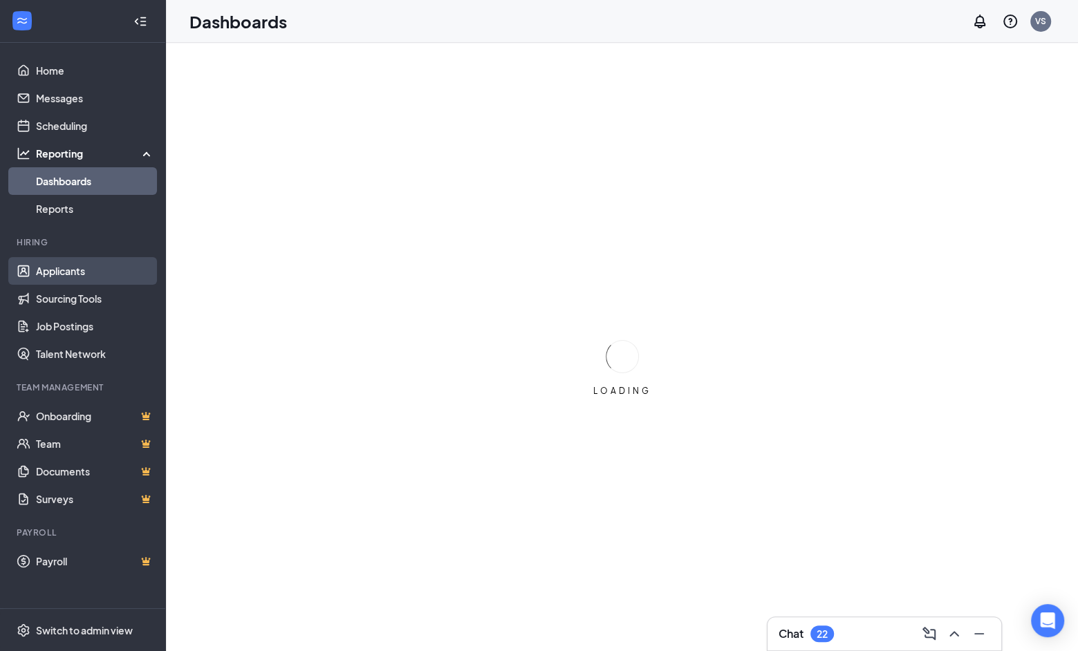
click at [102, 262] on link "Applicants" at bounding box center [95, 271] width 118 height 28
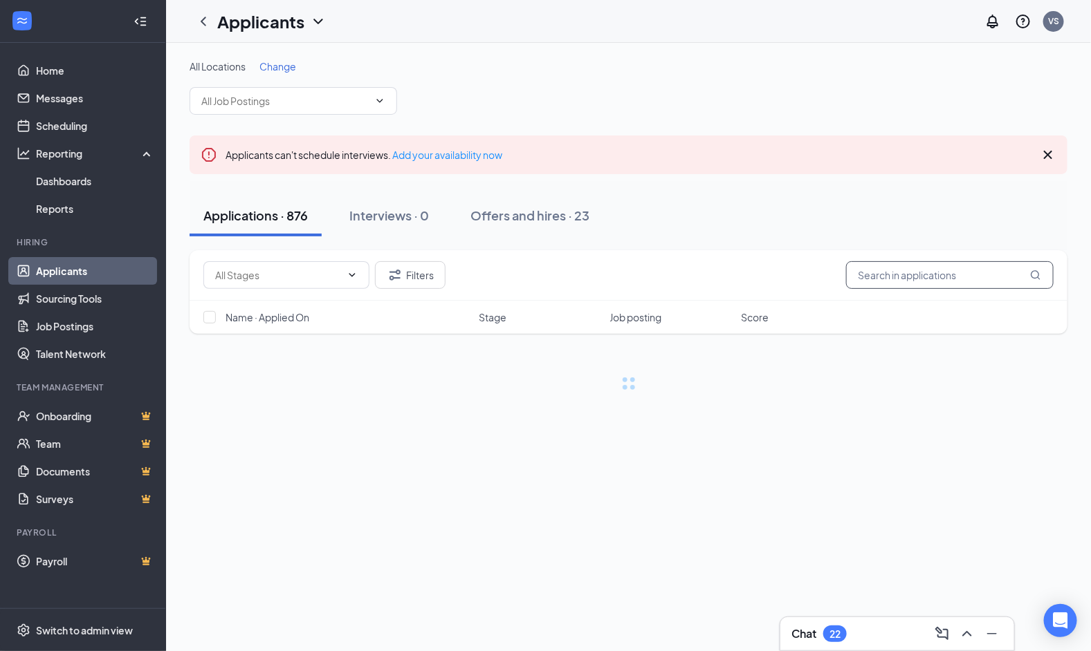
click at [886, 275] on input "text" at bounding box center [949, 275] width 207 height 28
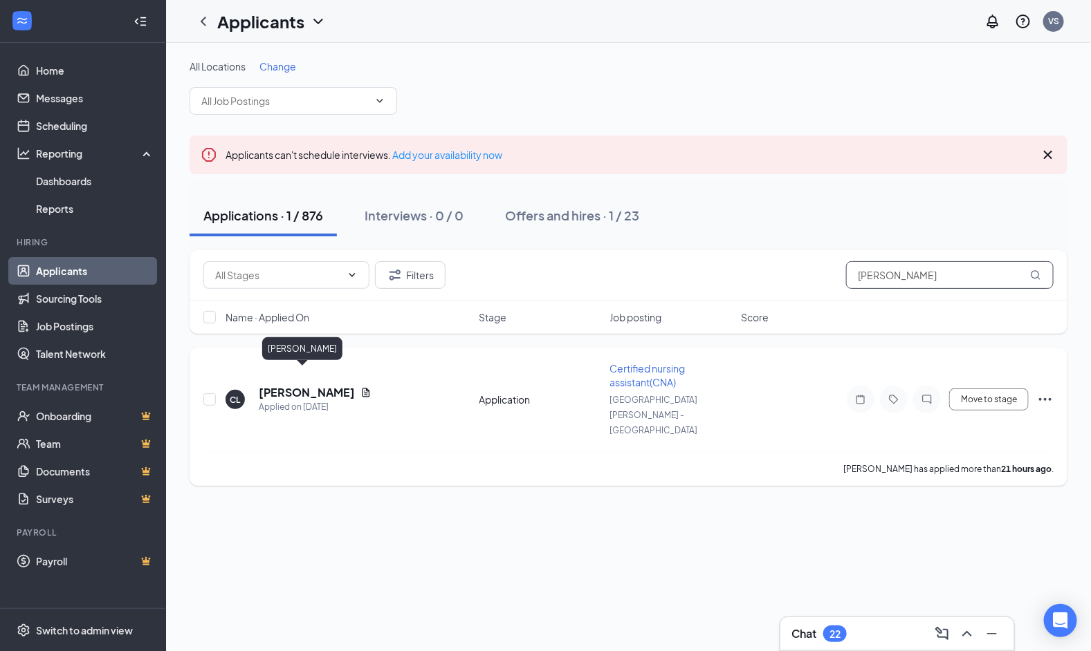
type input "[PERSON_NAME]"
click at [310, 385] on h5 "[PERSON_NAME]" at bounding box center [307, 392] width 96 height 15
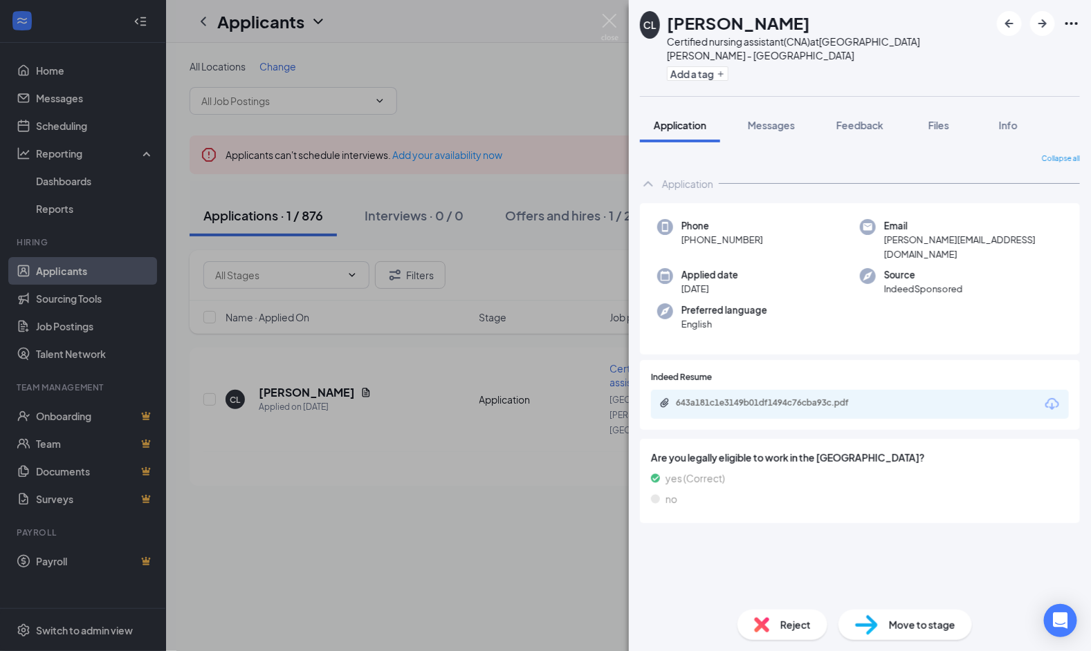
click at [516, 401] on div "CL [PERSON_NAME] Certified nursing assistant(CNA) at [GEOGRAPHIC_DATA][PERSON_N…" at bounding box center [545, 325] width 1091 height 651
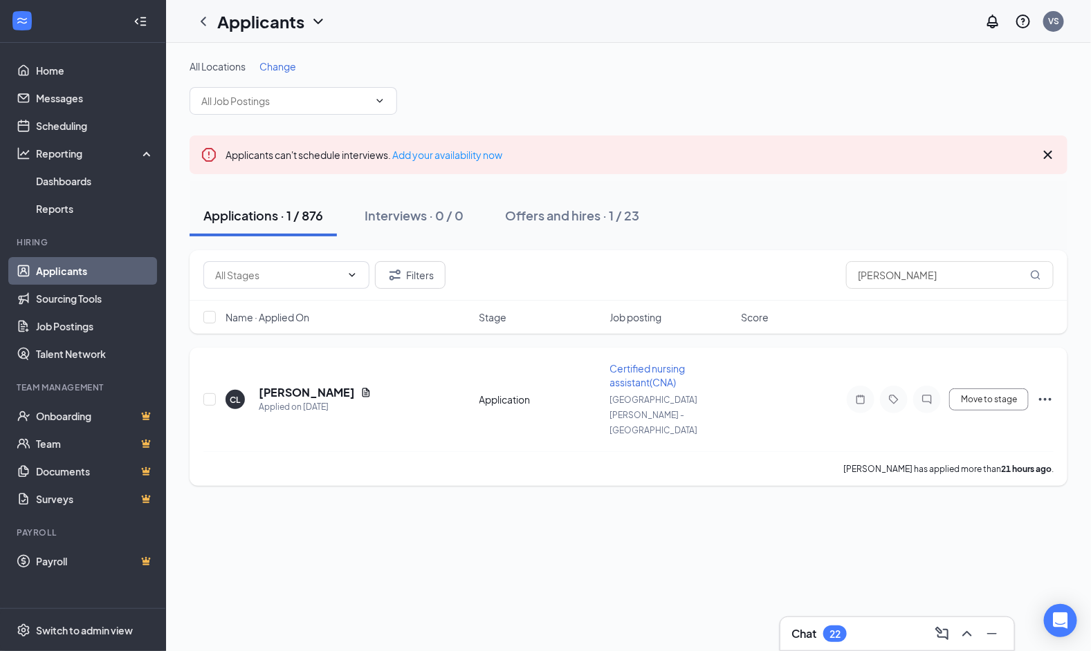
click at [645, 371] on span "Certified nursing assistant(CNA)" at bounding box center [647, 375] width 75 height 26
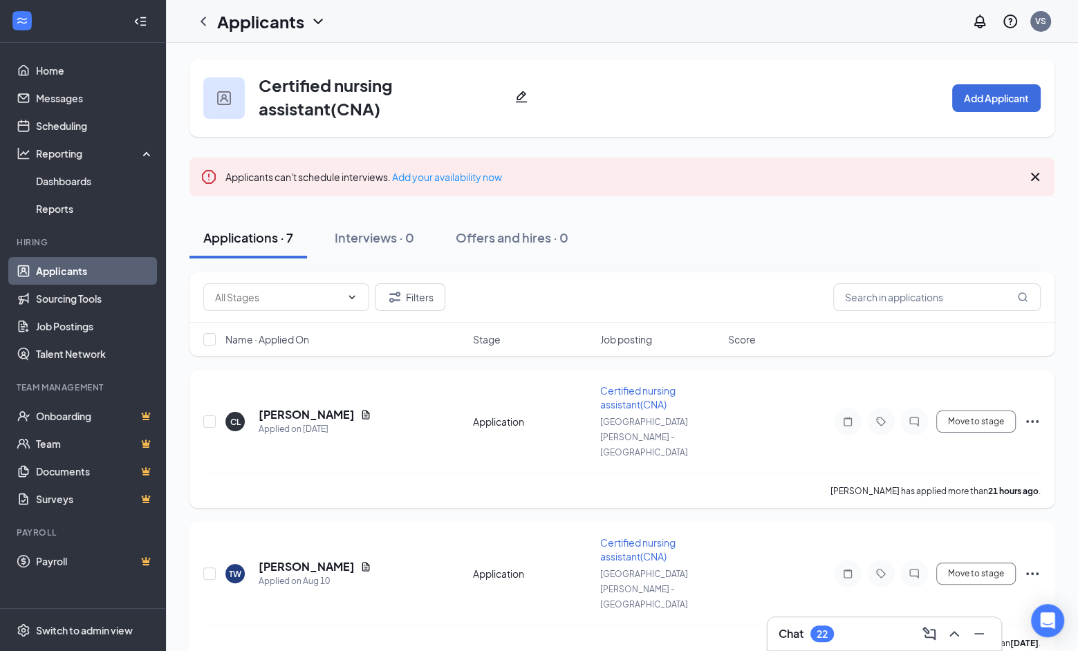
click at [649, 388] on span "Certified nursing assistant(CNA)" at bounding box center [637, 398] width 75 height 26
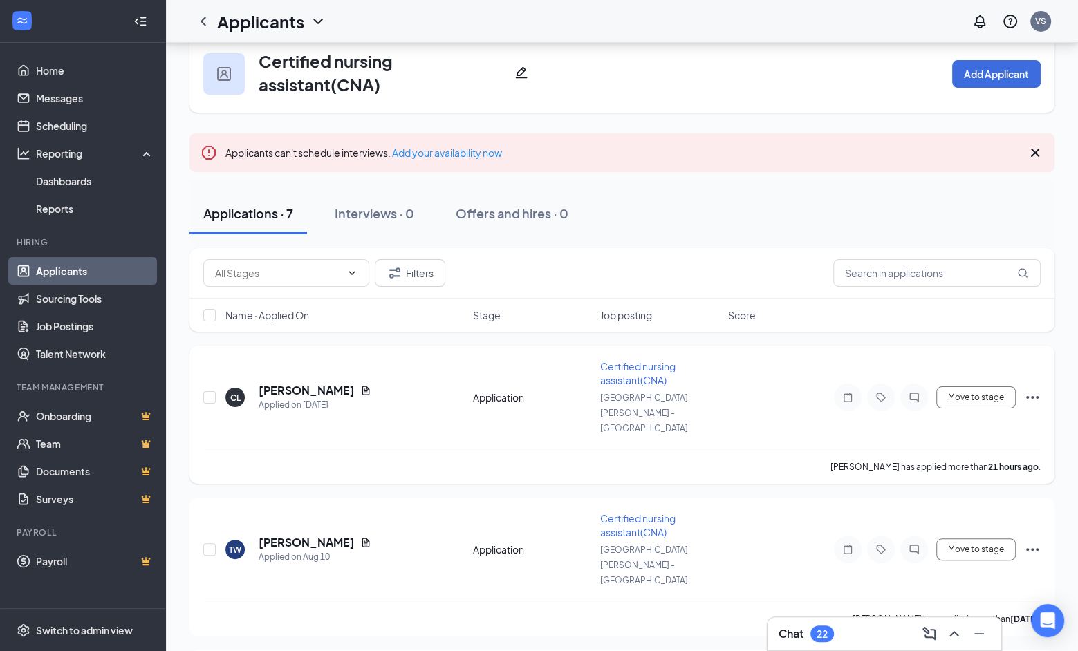
scroll to position [54, 0]
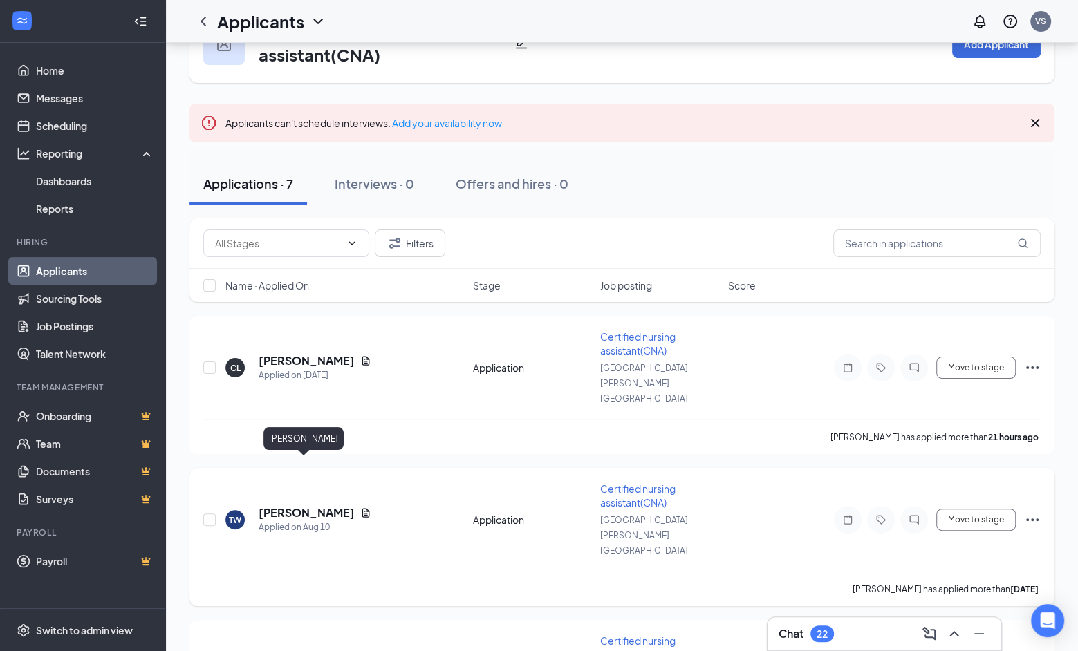
click at [306, 506] on h5 "Tiffani Watkins" at bounding box center [307, 513] width 96 height 15
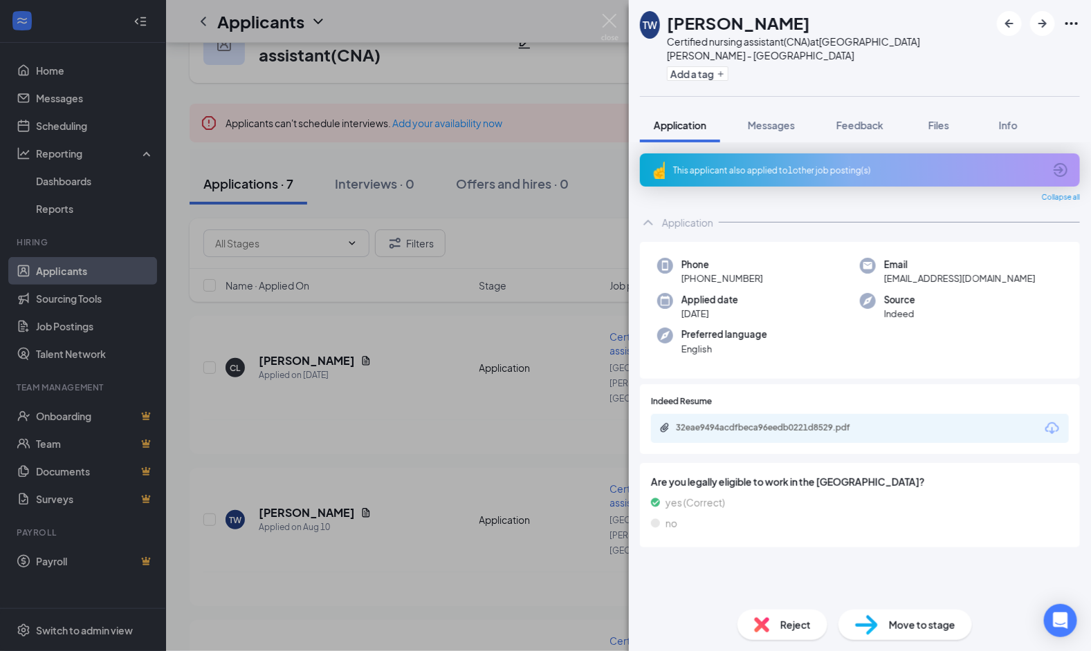
click at [399, 324] on div "TW Tiffani Watkins Certified nursing assistant(CNA) at Santa Rosa - CA Add a ta…" at bounding box center [545, 325] width 1091 height 651
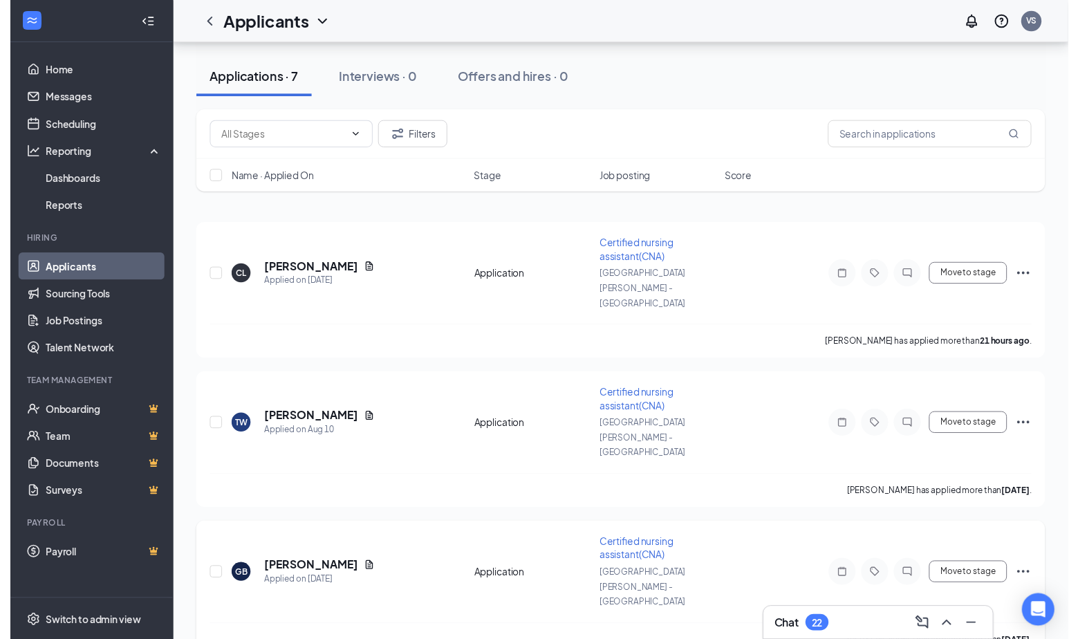
scroll to position [386, 0]
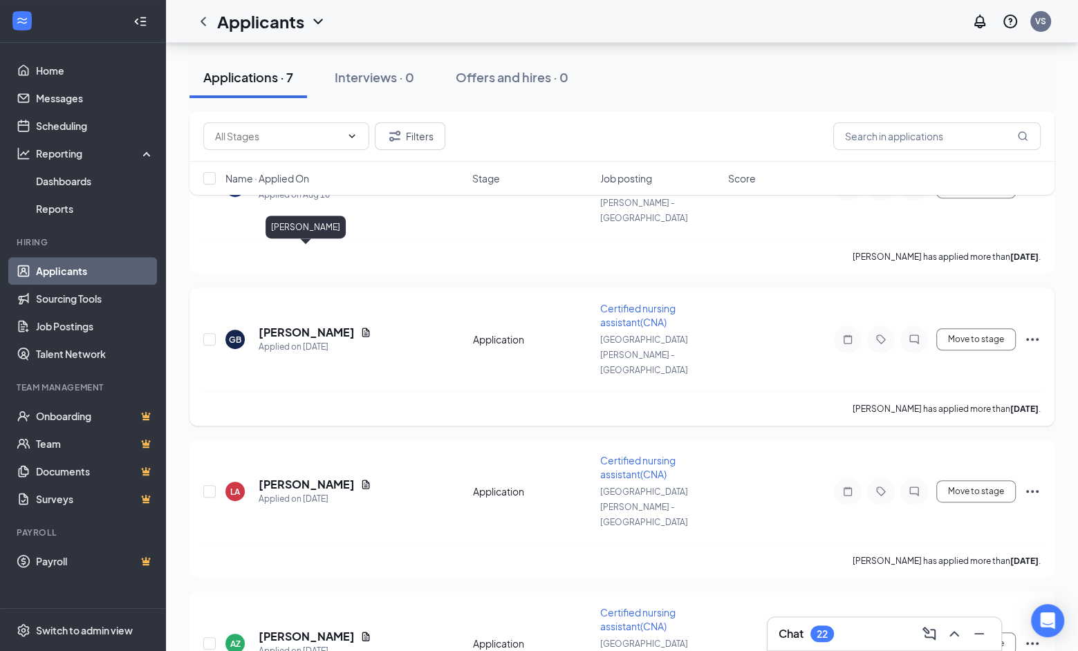
click at [309, 325] on h5 "Gwenyth Brenton" at bounding box center [307, 332] width 96 height 15
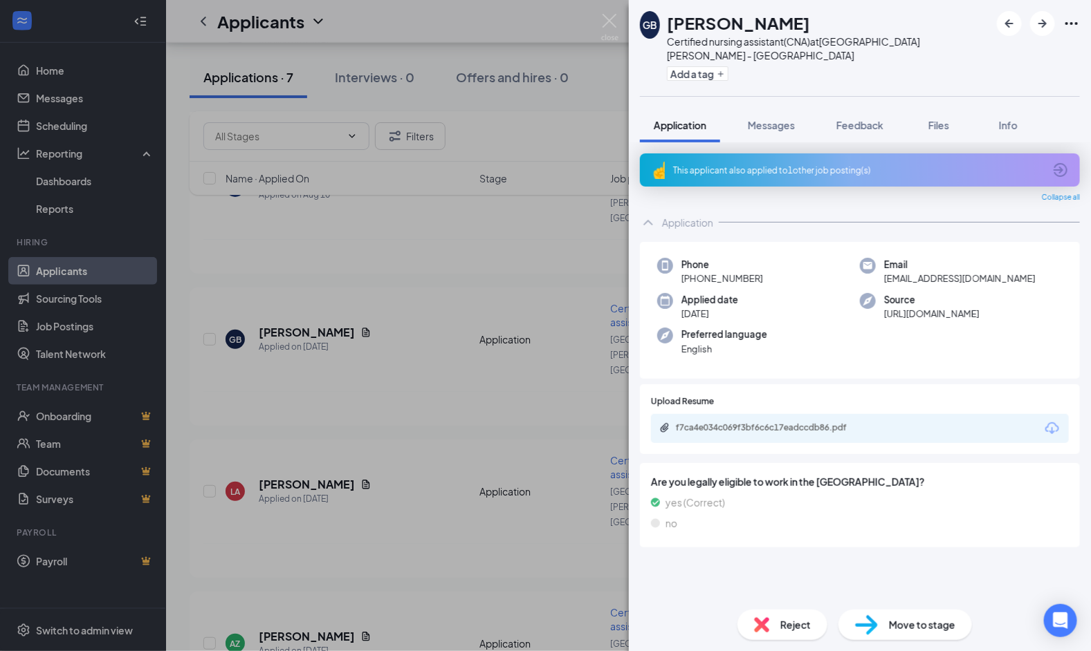
click at [432, 210] on div "GB Gwenyth Brenton Certified nursing assistant(CNA) at Santa Rosa - CA Add a ta…" at bounding box center [545, 325] width 1091 height 651
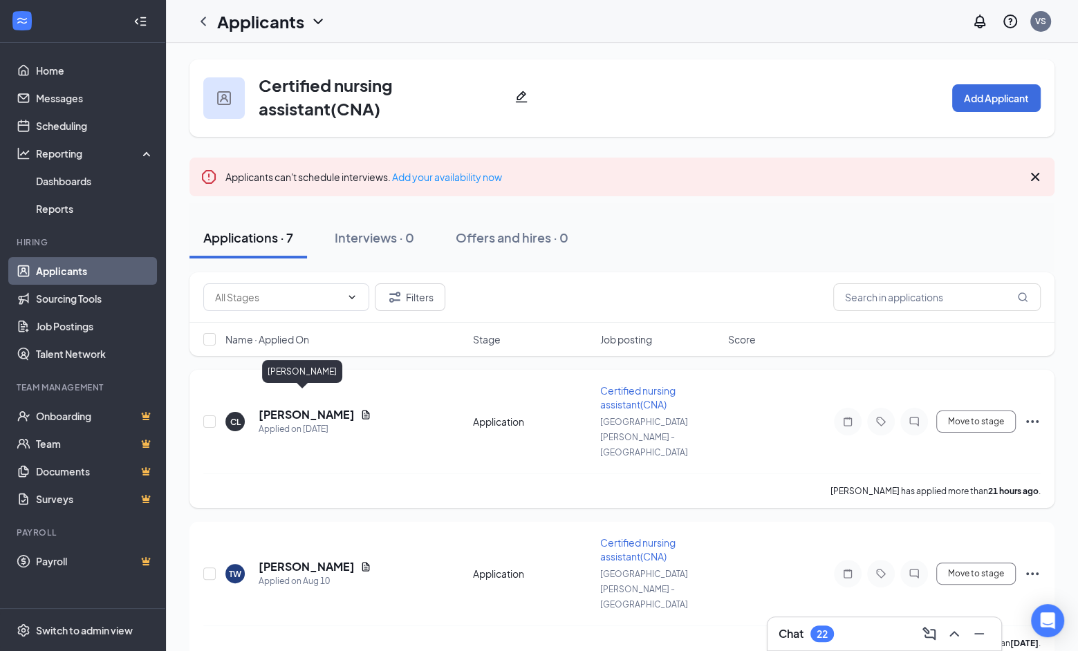
click at [317, 407] on h5 "[PERSON_NAME]" at bounding box center [307, 414] width 96 height 15
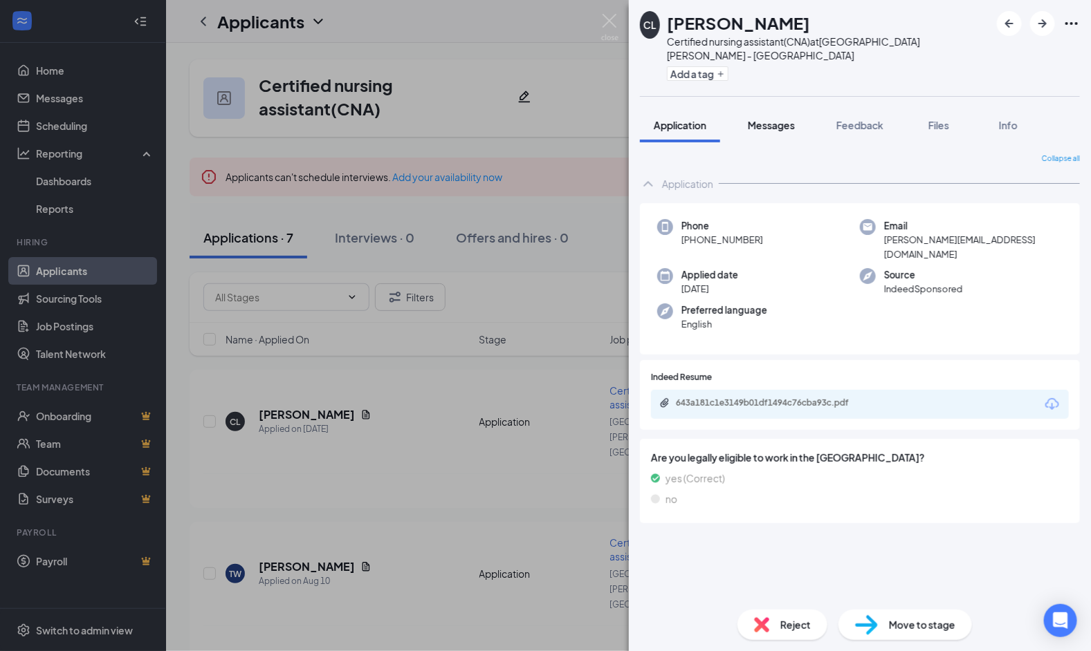
click at [777, 119] on span "Messages" at bounding box center [771, 125] width 47 height 12
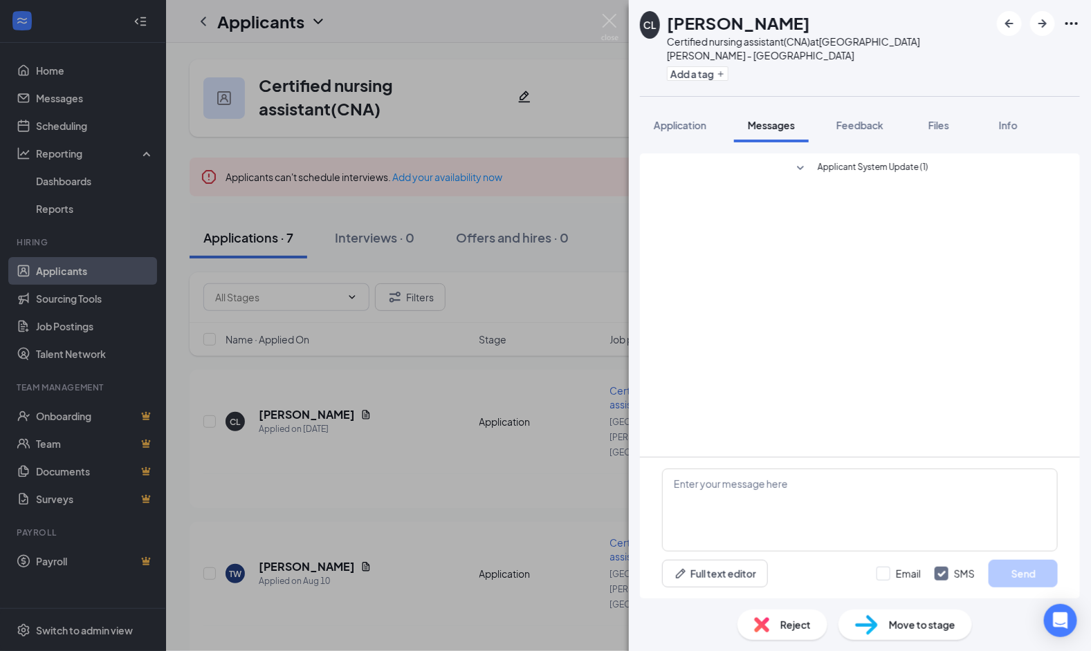
click at [802, 166] on icon "SmallChevronDown" at bounding box center [800, 168] width 7 height 4
click at [867, 118] on button "Feedback" at bounding box center [859, 125] width 75 height 35
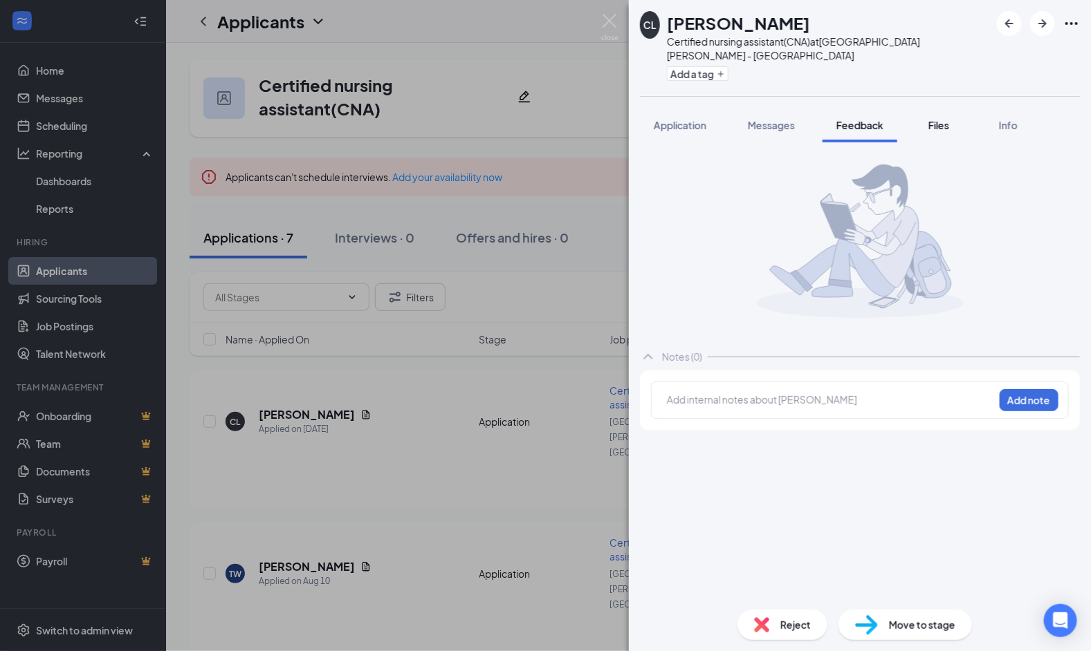
click at [925, 113] on button "Files" at bounding box center [938, 125] width 55 height 35
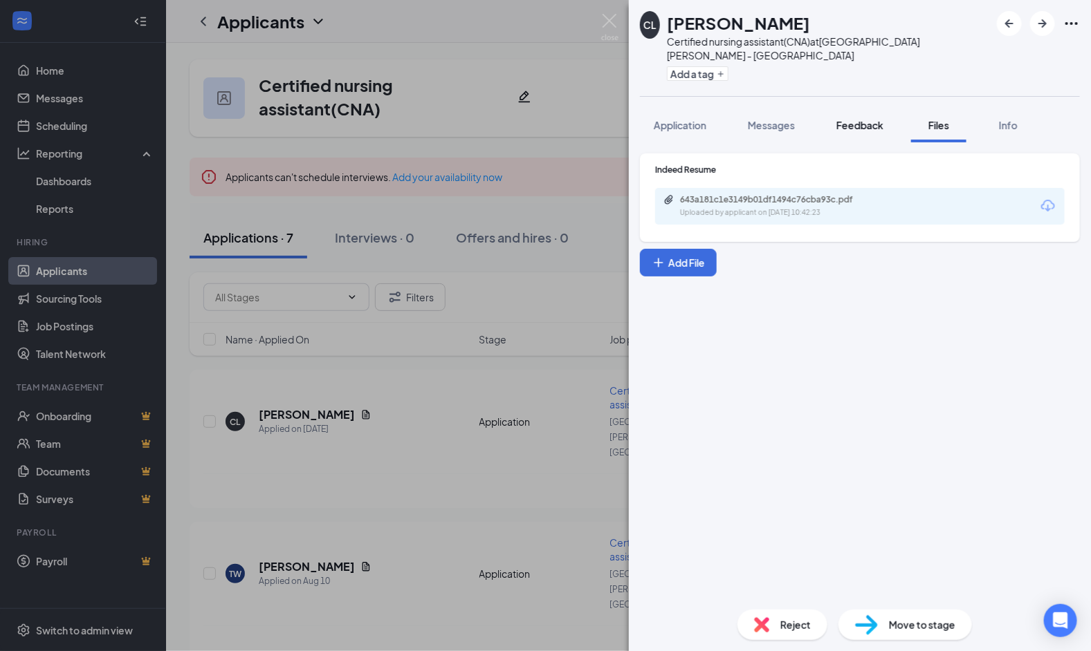
click at [839, 119] on span "Feedback" at bounding box center [859, 125] width 47 height 12
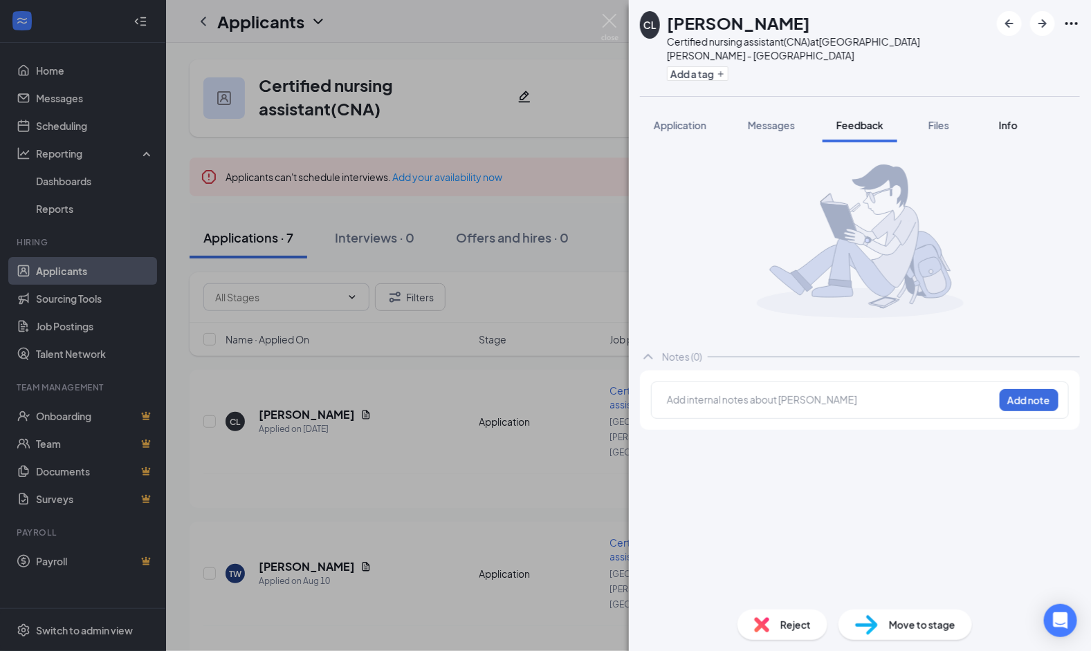
click at [1007, 119] on span "Info" at bounding box center [1008, 125] width 19 height 12
